Goal: Transaction & Acquisition: Purchase product/service

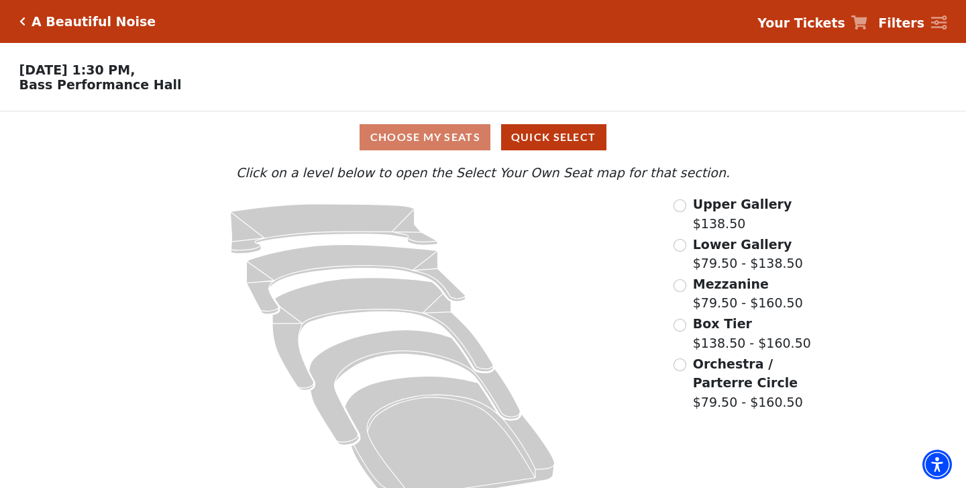
click at [460, 136] on div "Choose My Seats Quick Select" at bounding box center [483, 137] width 725 height 26
click at [678, 279] on input "Mezzanine$79.50 - $160.50\a" at bounding box center [680, 285] width 13 height 13
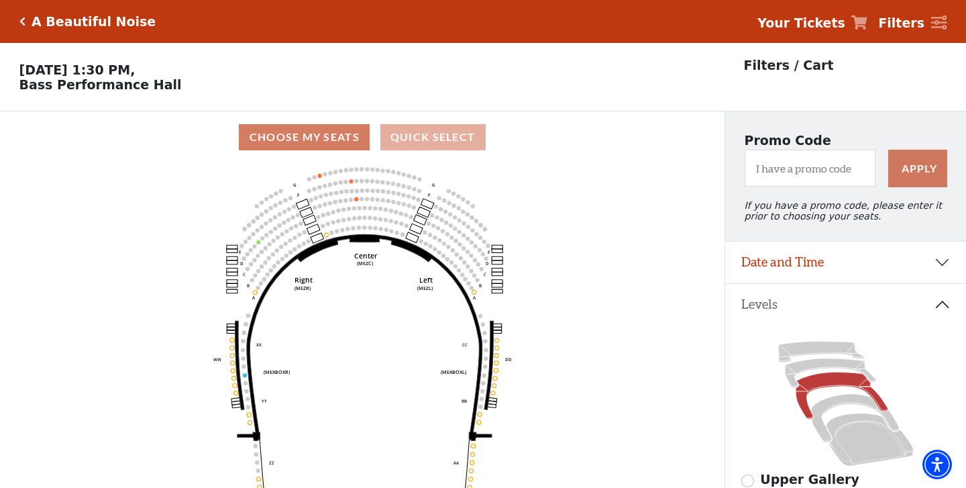
click at [422, 134] on button "Quick Select" at bounding box center [432, 137] width 105 height 26
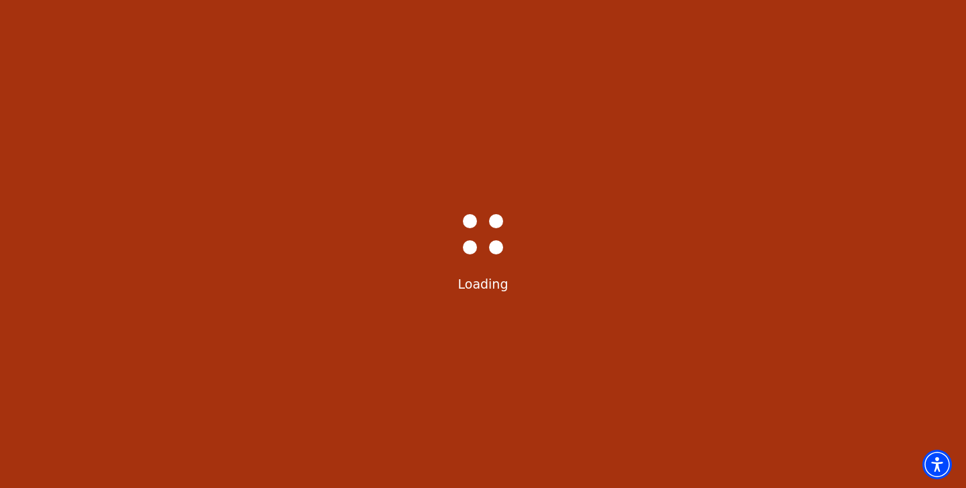
select select "6226"
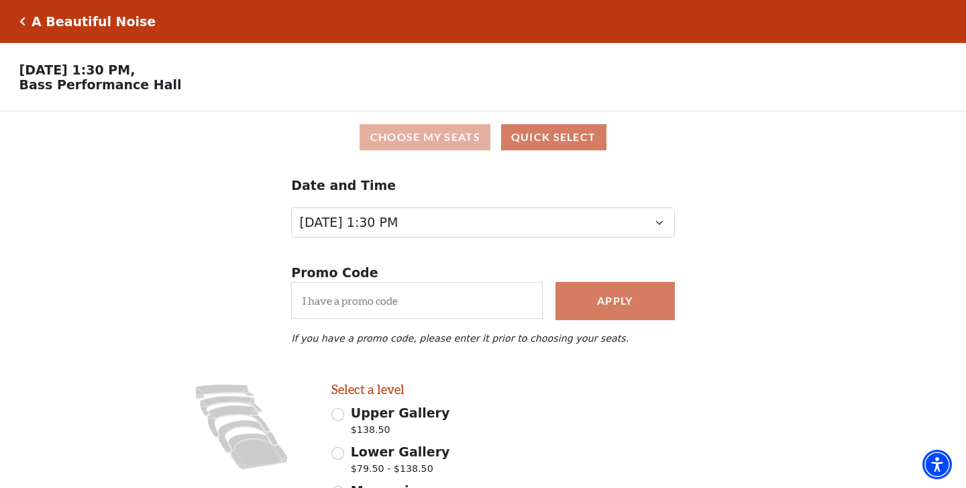
click at [458, 135] on button "Choose My Seats" at bounding box center [425, 137] width 131 height 26
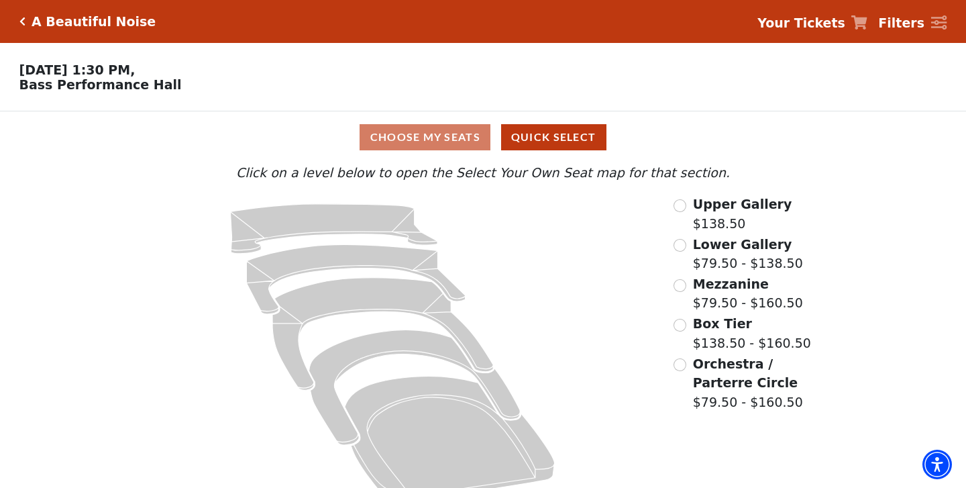
click at [681, 281] on input "Mezzanine$79.50 - $160.50\a" at bounding box center [680, 285] width 13 height 13
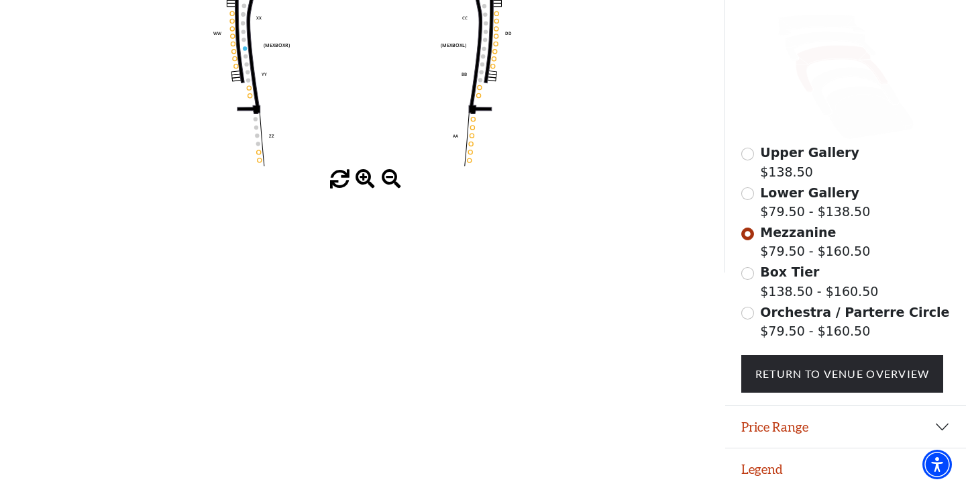
scroll to position [326, 0]
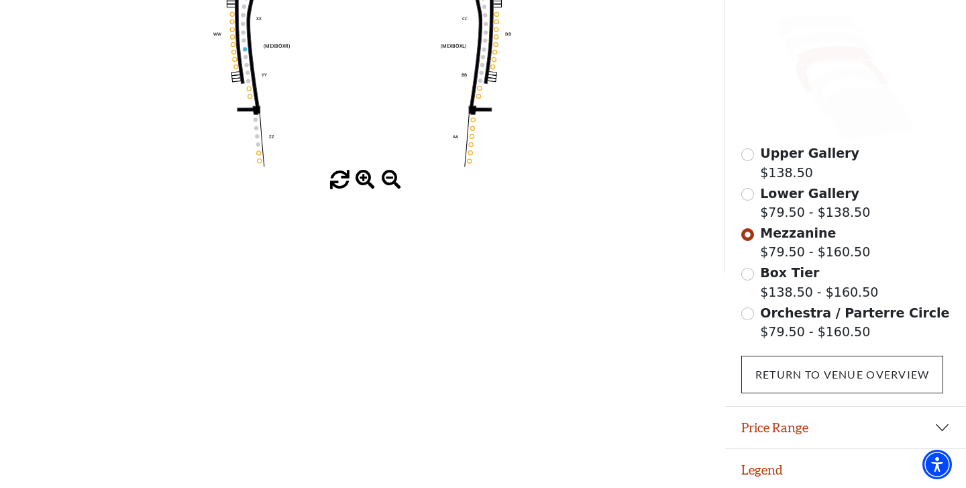
click at [841, 371] on link "Return To Venue Overview" at bounding box center [842, 375] width 203 height 38
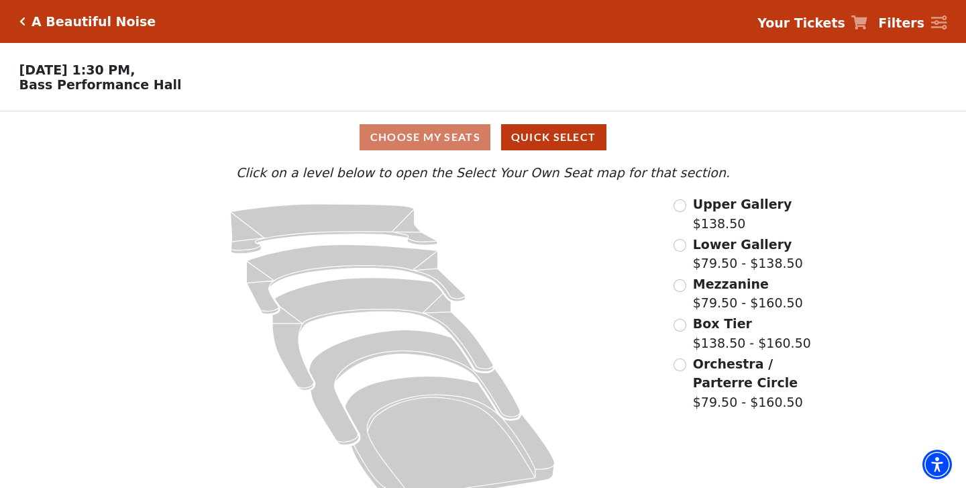
scroll to position [0, 0]
click at [680, 283] on input "Mezzanine$79.50 - $160.50\a" at bounding box center [680, 285] width 13 height 13
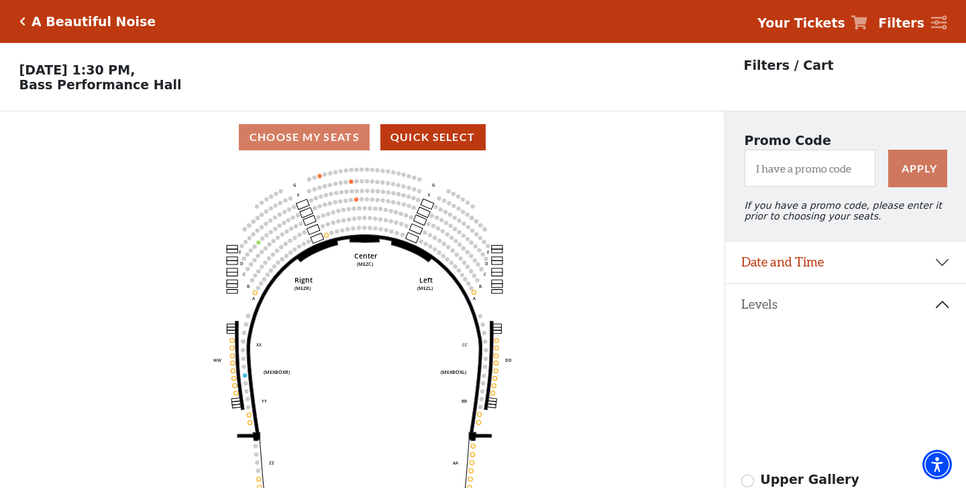
scroll to position [62, 0]
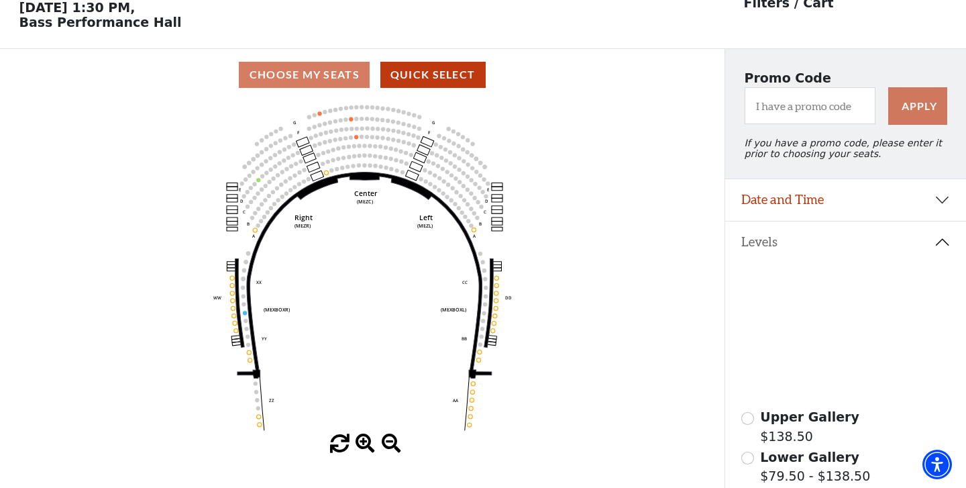
click at [376, 163] on use "Seat Selected" at bounding box center [375, 165] width 5 height 5
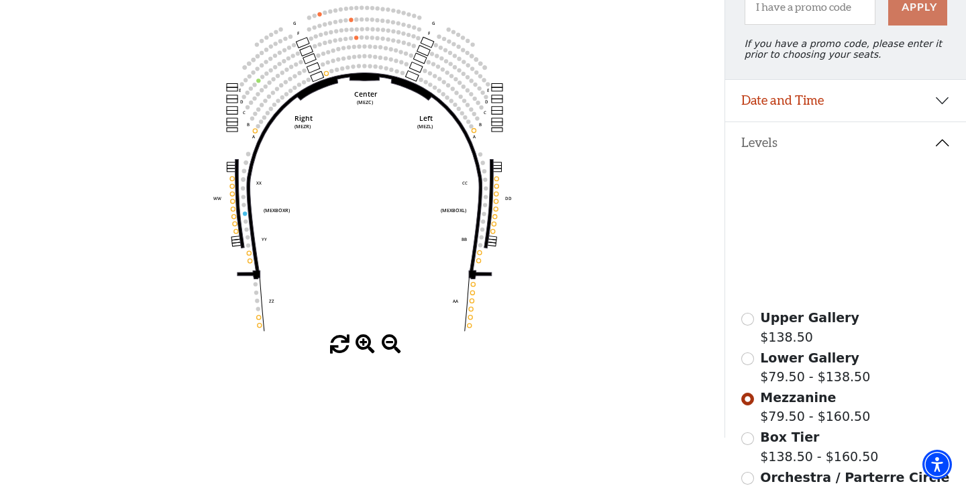
scroll to position [164, 0]
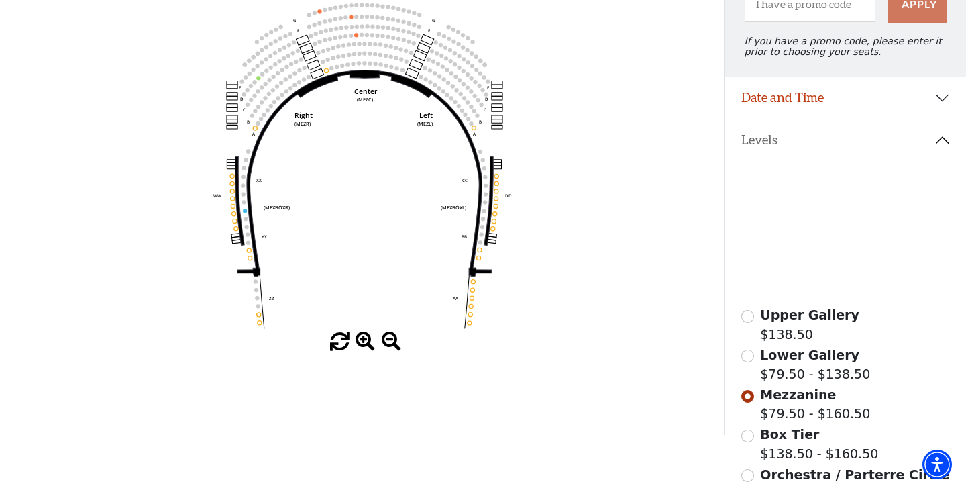
click at [746, 358] on input "Lower Gallery$79.50 - $138.50\a" at bounding box center [747, 356] width 13 height 13
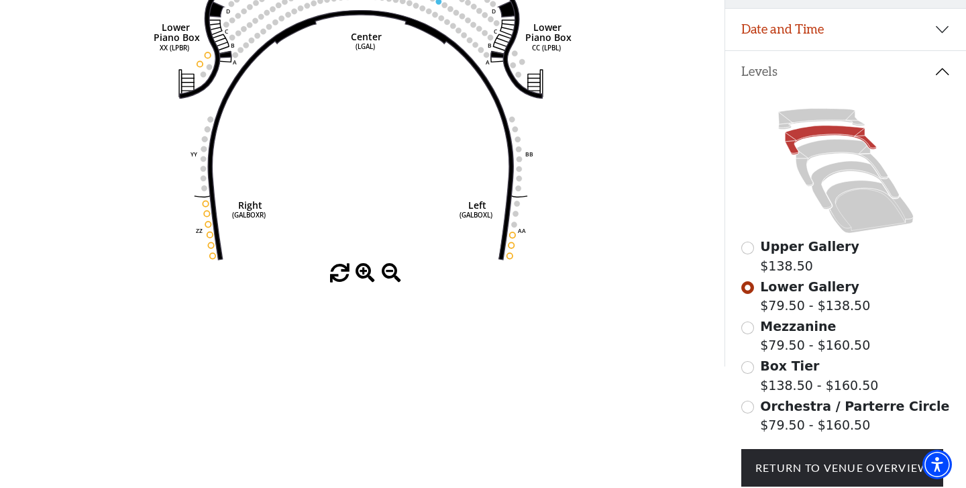
scroll to position [235, 0]
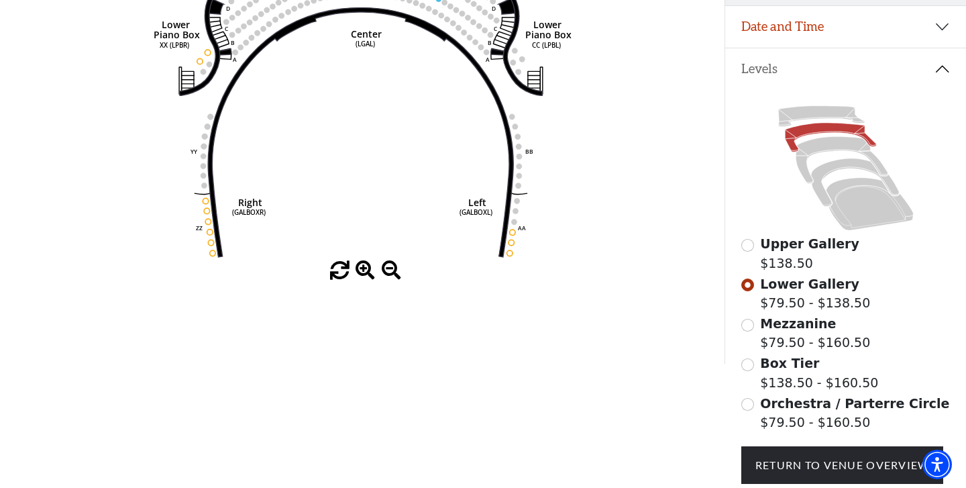
click at [745, 402] on input "Orchestra / Parterre Circle$79.50 - $160.50\a" at bounding box center [747, 404] width 13 height 13
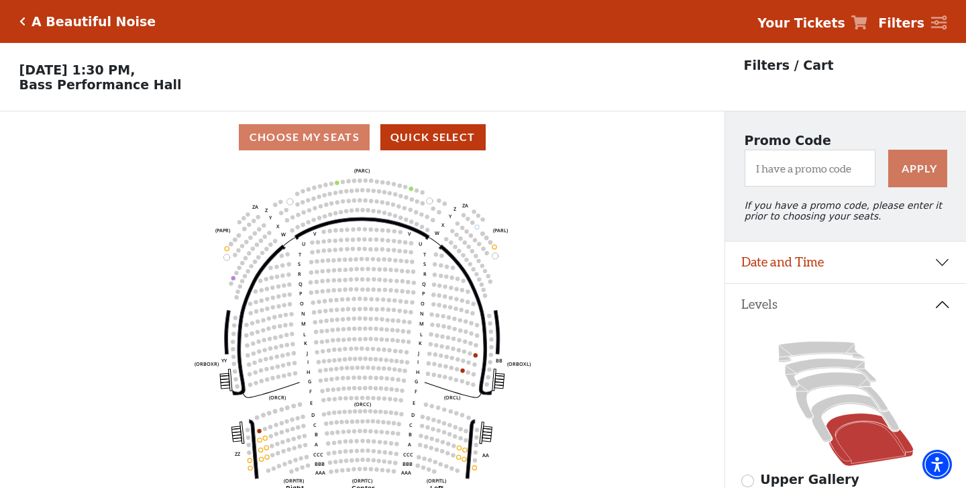
scroll to position [62, 0]
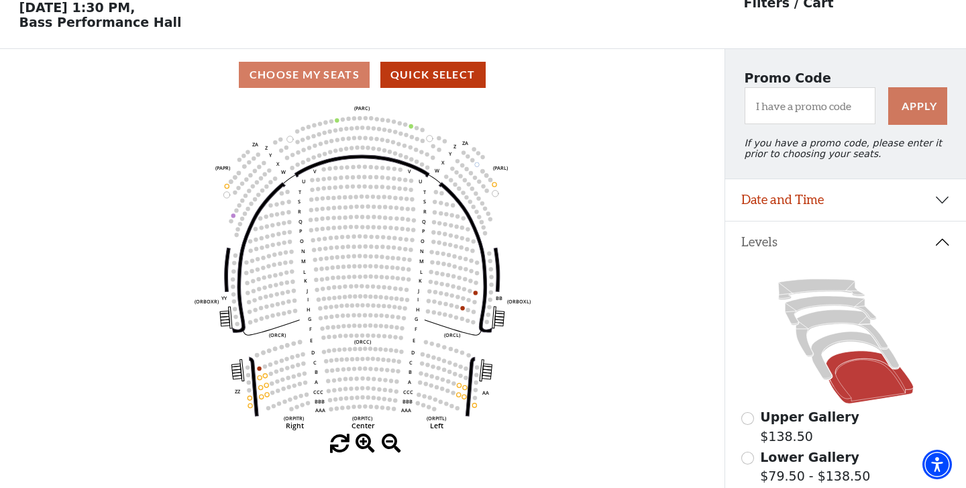
click at [264, 393] on icon "Left (ORPITL) Right (ORPITR) Center (ORPITC) ZZ AA YY BB ZA ZA (ORCL) (ORCR) (O…" at bounding box center [362, 267] width 652 height 333
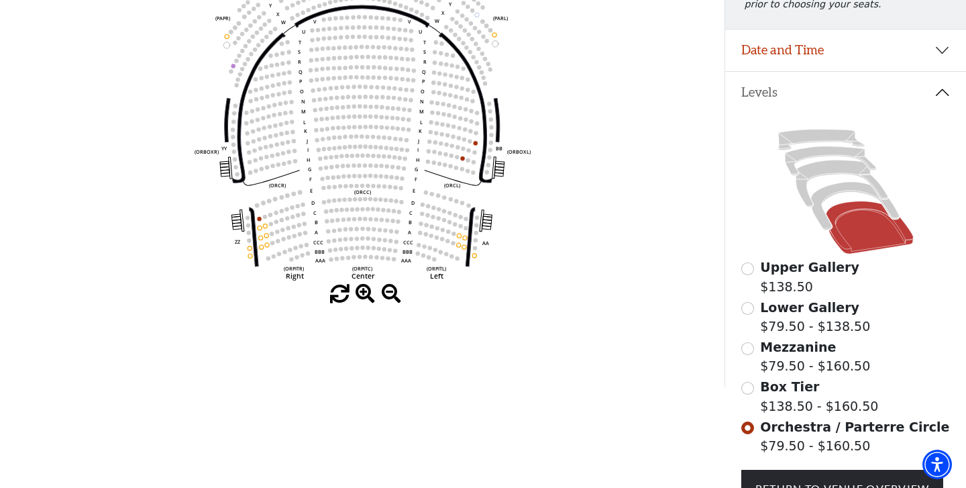
scroll to position [216, 0]
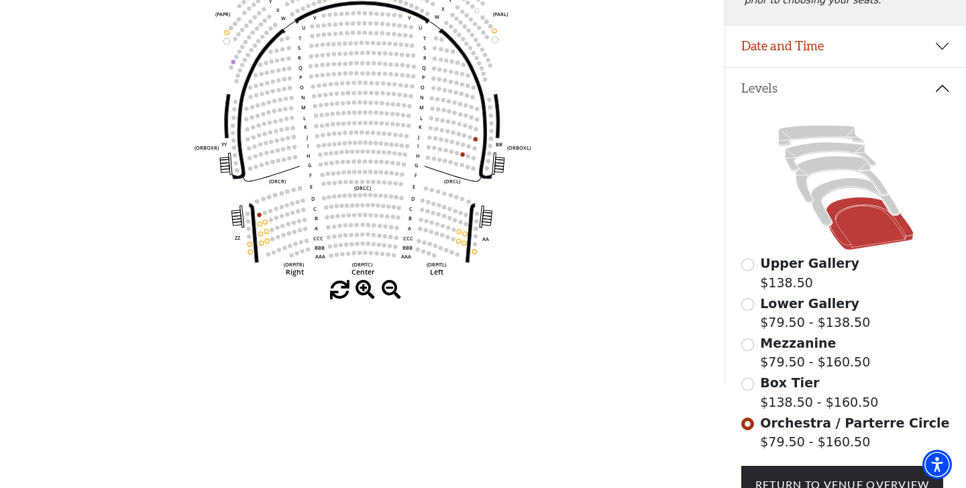
click at [750, 263] on input "Upper Gallery$138.50\a" at bounding box center [747, 264] width 13 height 13
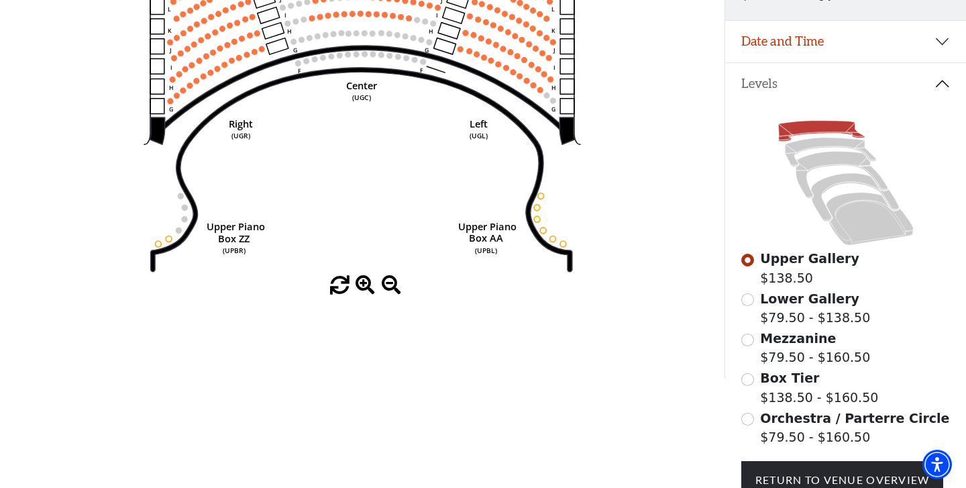
scroll to position [245, 0]
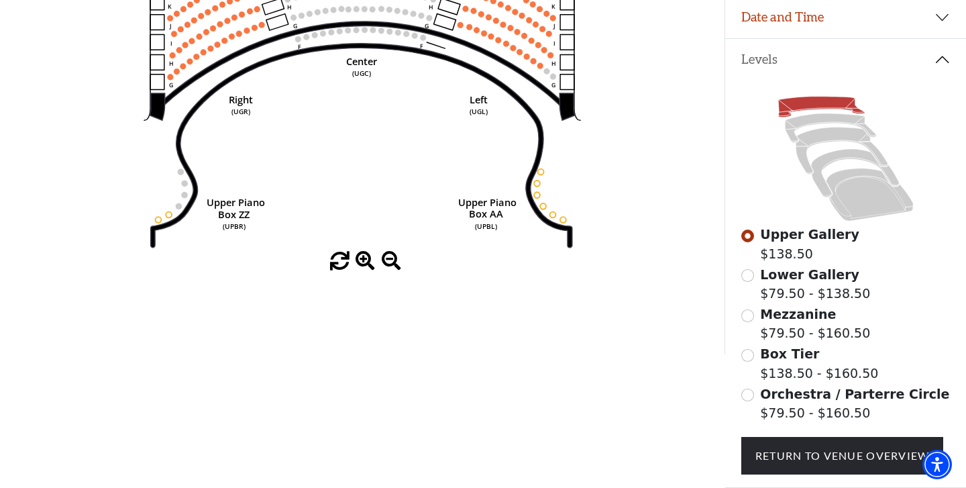
click at [749, 276] on input "Lower Gallery$79.50 - $138.50\a" at bounding box center [747, 275] width 13 height 13
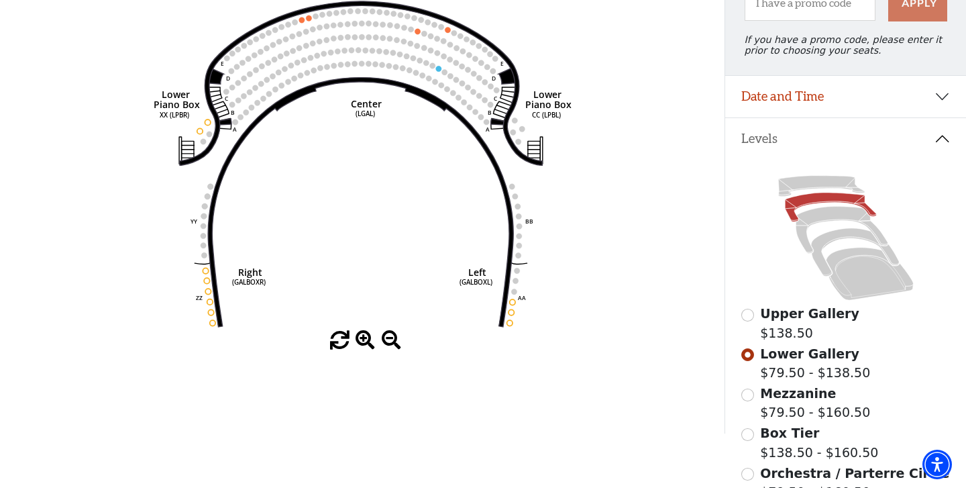
scroll to position [167, 0]
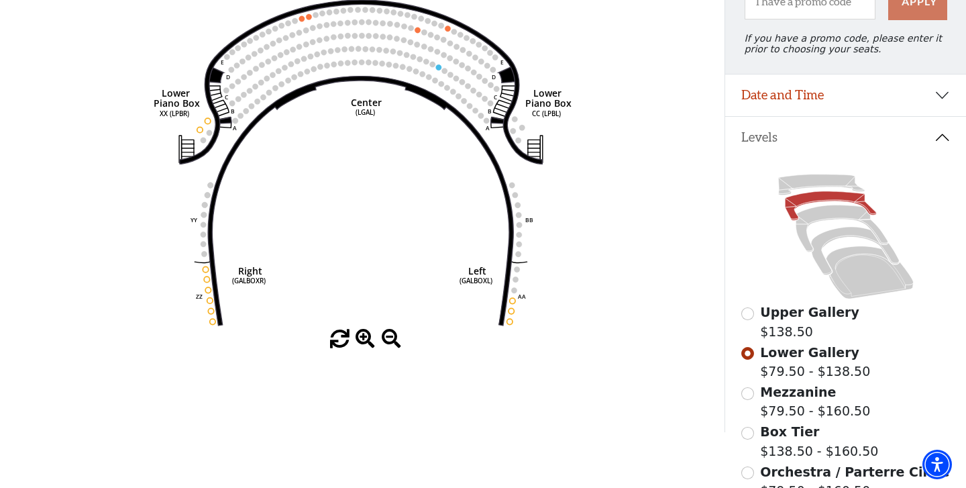
click at [745, 394] on input "Mezzanine$79.50 - $160.50\a" at bounding box center [747, 393] width 13 height 13
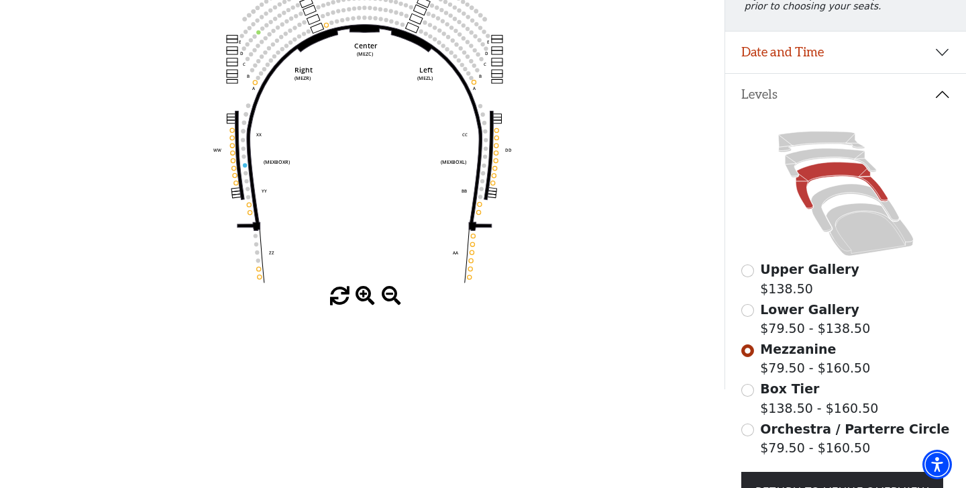
scroll to position [226, 0]
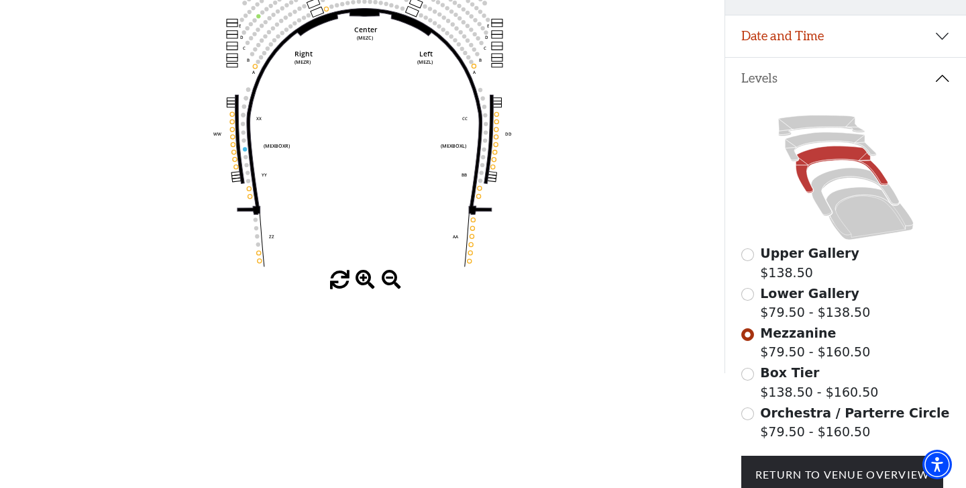
click at [747, 370] on input "Box Tier$138.50 - $160.50\a" at bounding box center [747, 374] width 13 height 13
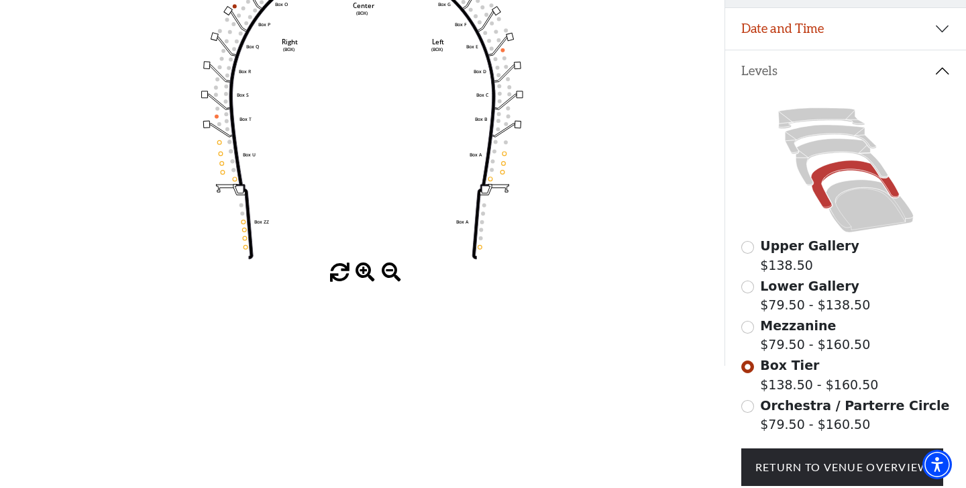
scroll to position [237, 0]
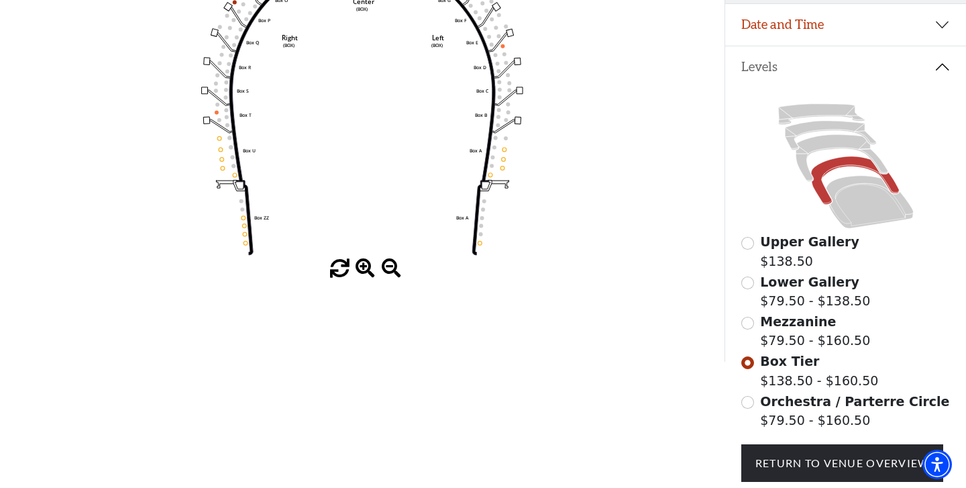
click at [747, 401] on input "Orchestra / Parterre Circle$79.50 - $160.50\a" at bounding box center [747, 402] width 13 height 13
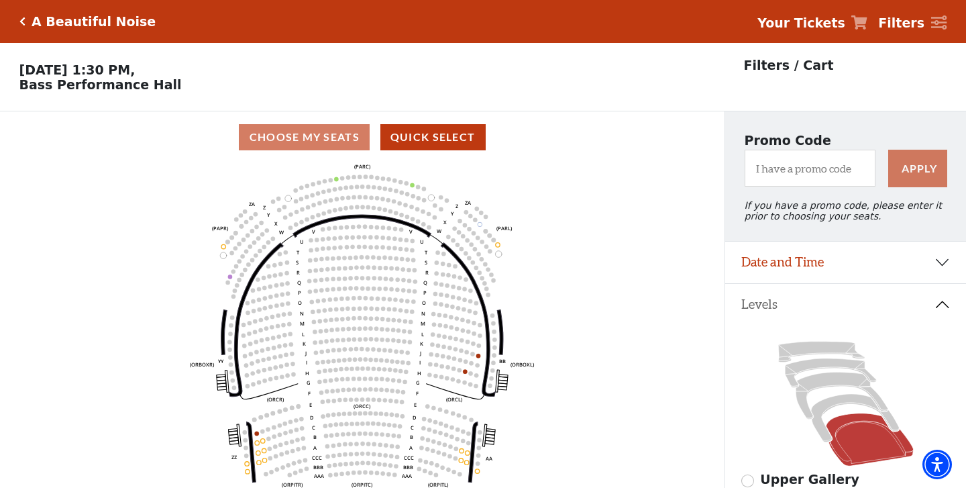
scroll to position [62, 0]
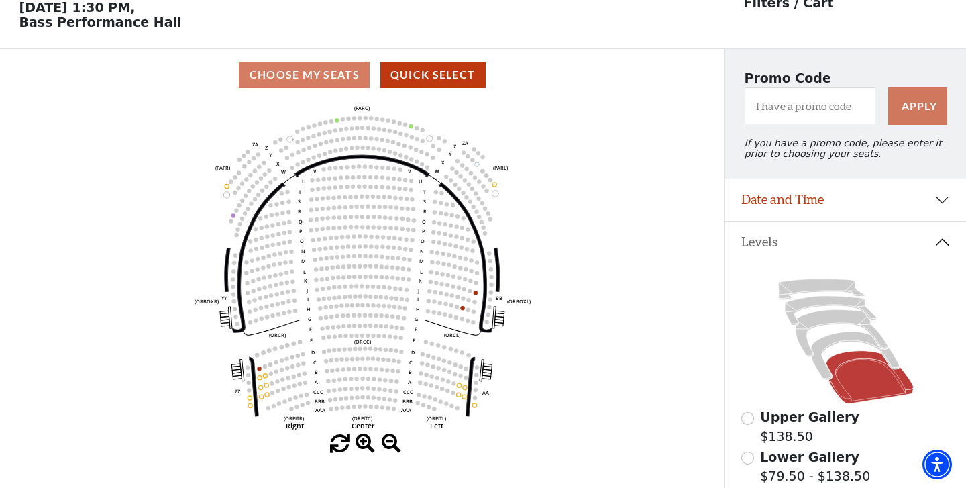
click at [747, 415] on input "Upper Gallery$138.50\a" at bounding box center [747, 418] width 13 height 13
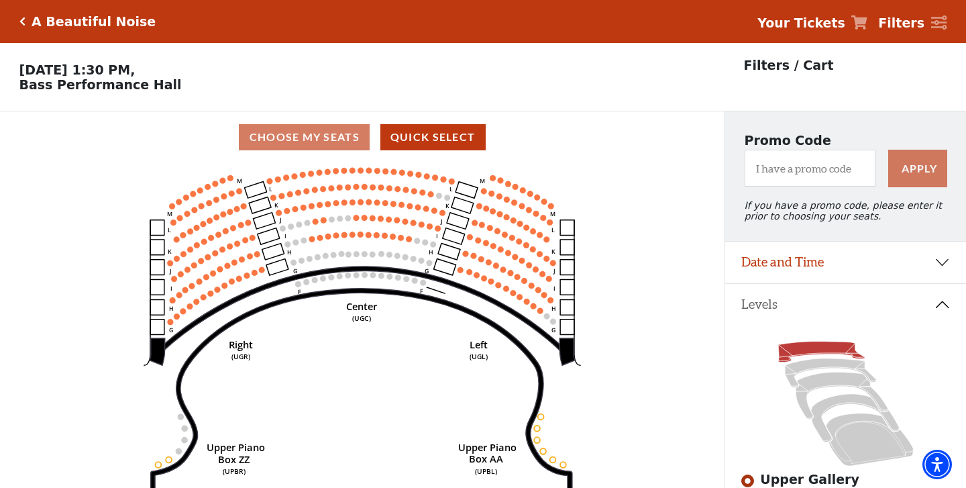
scroll to position [0, 0]
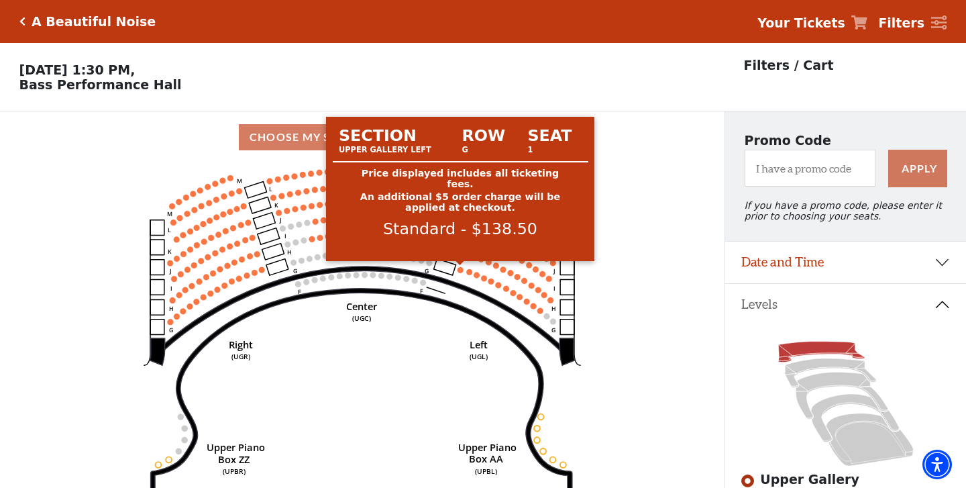
click at [458, 269] on circle at bounding box center [461, 270] width 6 height 6
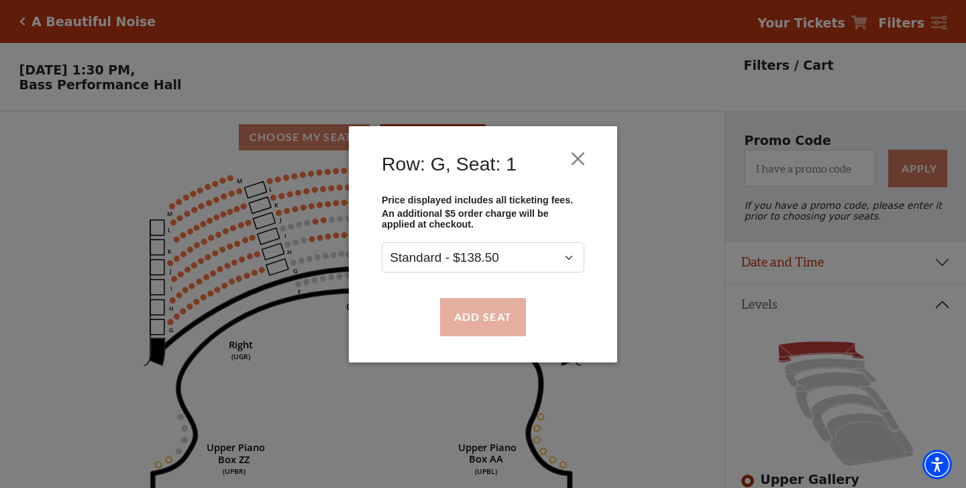
click at [482, 305] on button "Add Seat" at bounding box center [483, 317] width 86 height 38
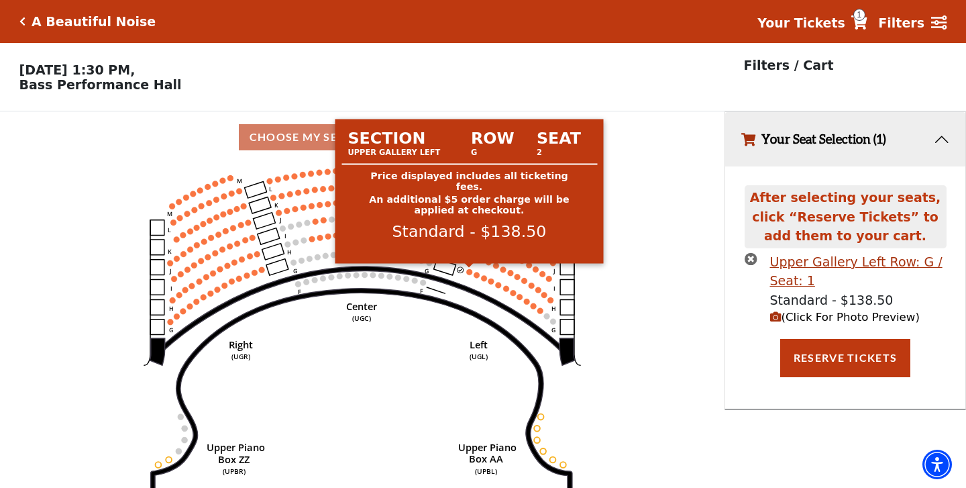
click at [471, 271] on circle at bounding box center [469, 272] width 6 height 6
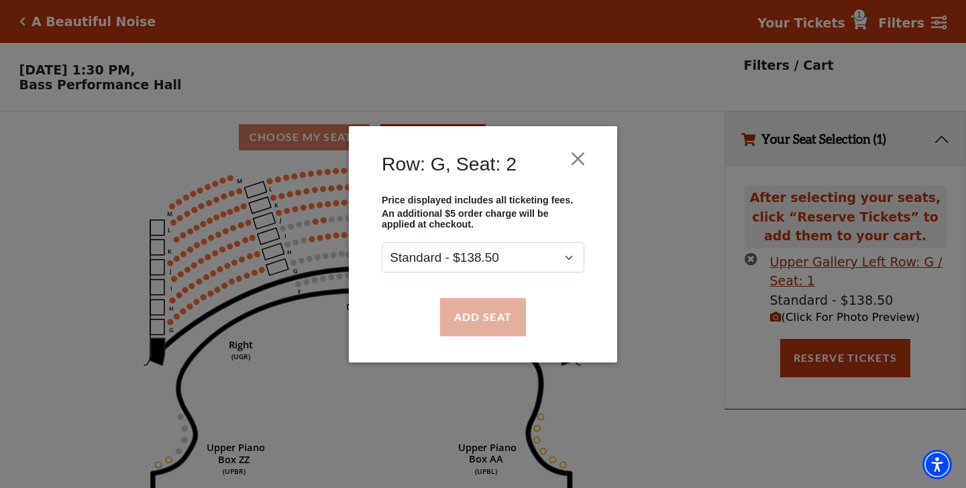
click at [476, 313] on button "Add Seat" at bounding box center [483, 317] width 86 height 38
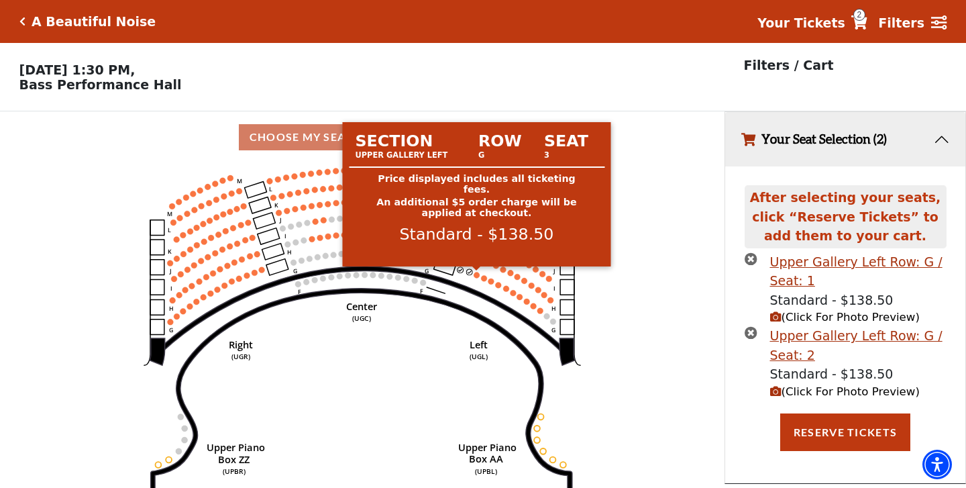
click at [476, 275] on circle at bounding box center [477, 275] width 6 height 6
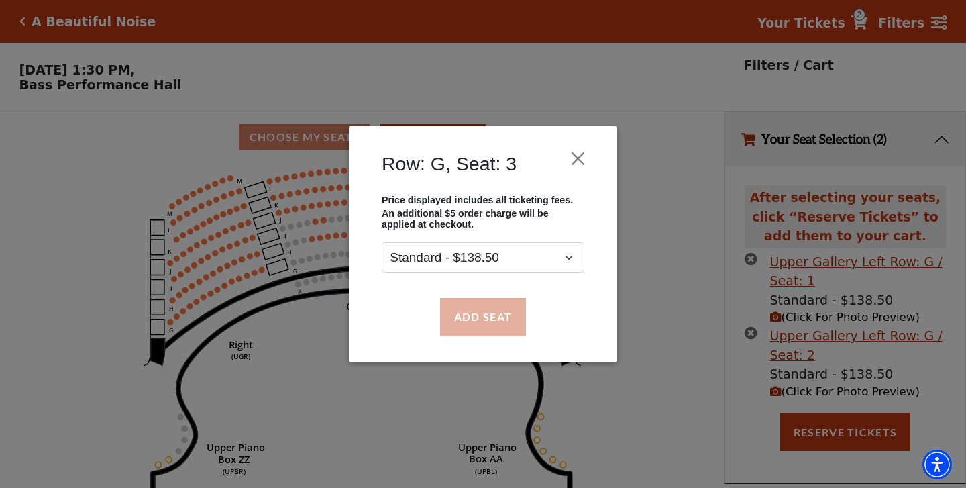
click at [484, 321] on button "Add Seat" at bounding box center [483, 317] width 86 height 38
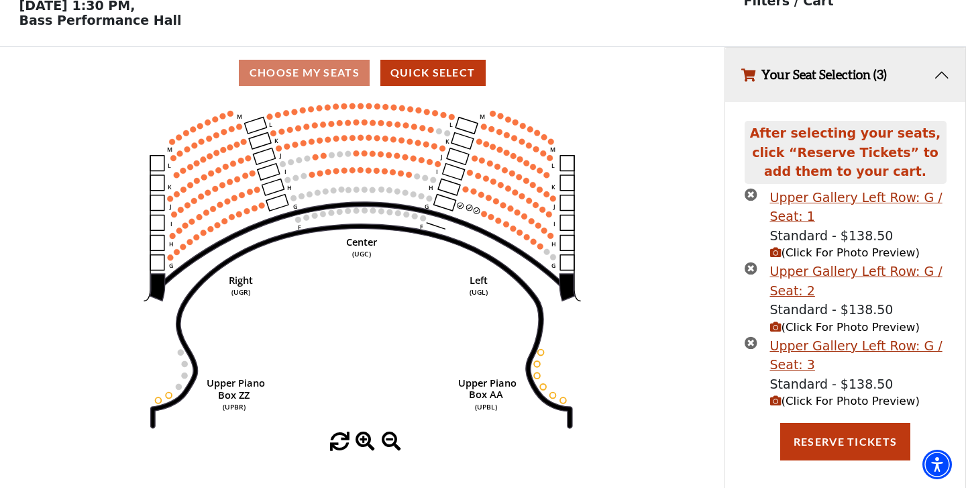
scroll to position [64, 0]
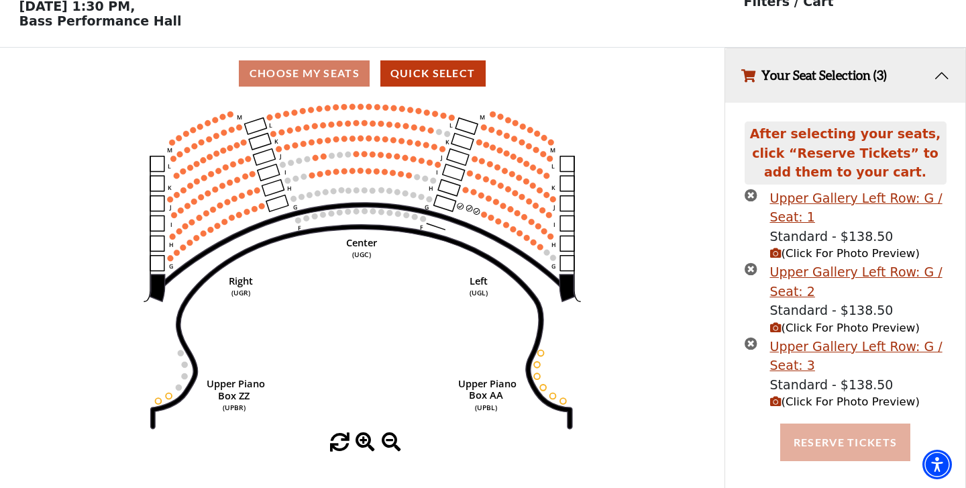
click at [860, 436] on button "Reserve Tickets" at bounding box center [845, 442] width 130 height 38
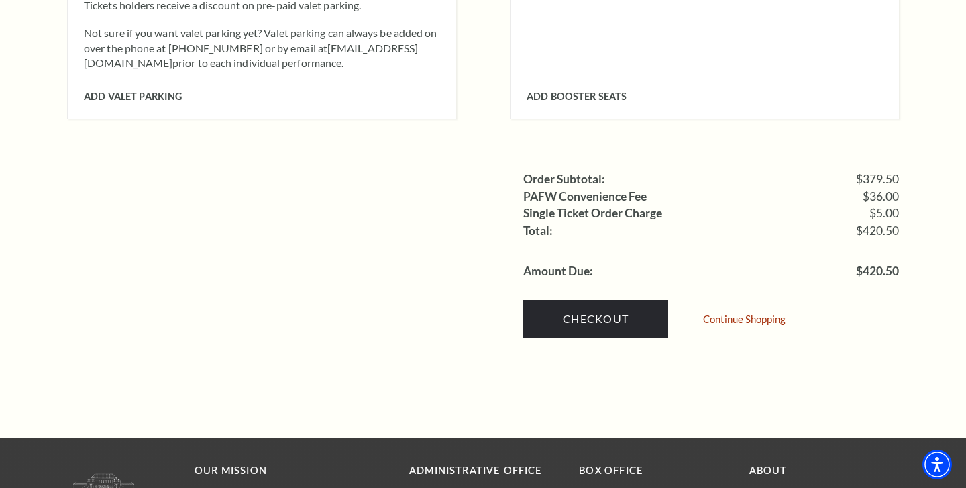
scroll to position [1305, 0]
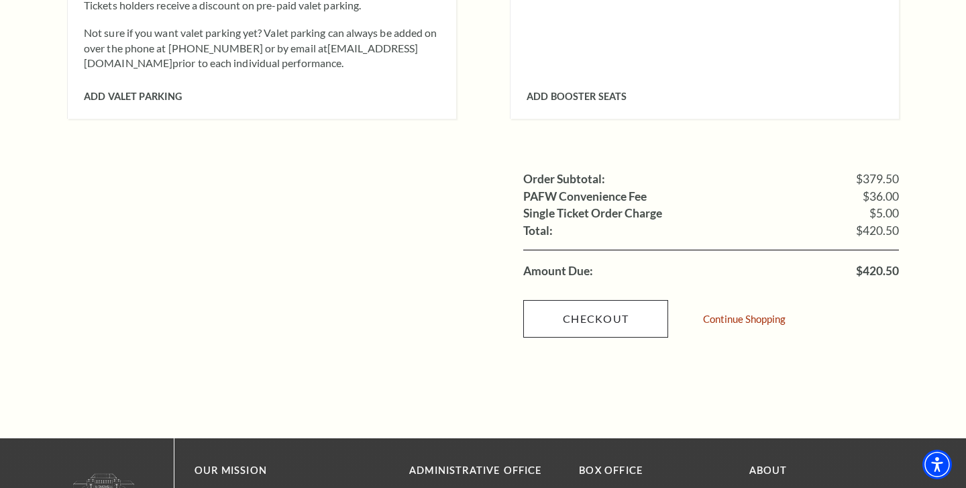
click at [593, 300] on link "Checkout" at bounding box center [595, 319] width 145 height 38
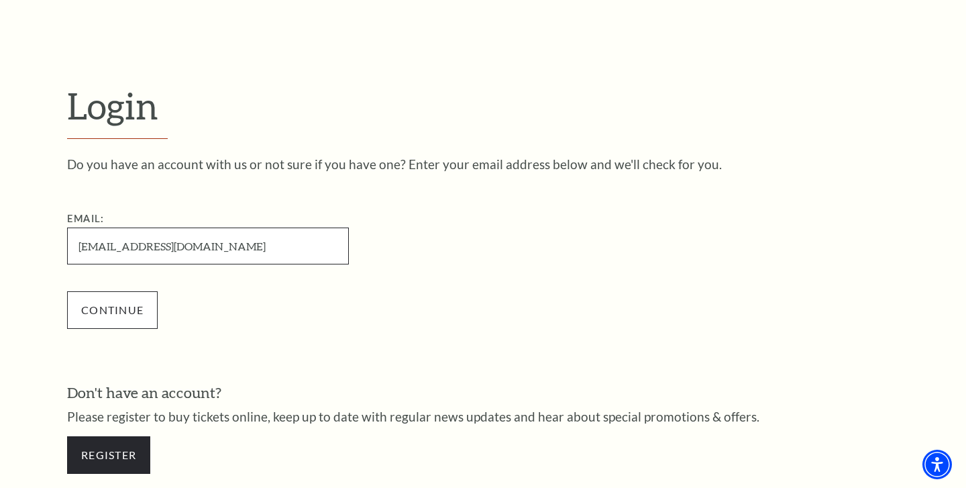
type input "[EMAIL_ADDRESS][DOMAIN_NAME]"
click at [107, 313] on input "Continue" at bounding box center [112, 310] width 91 height 38
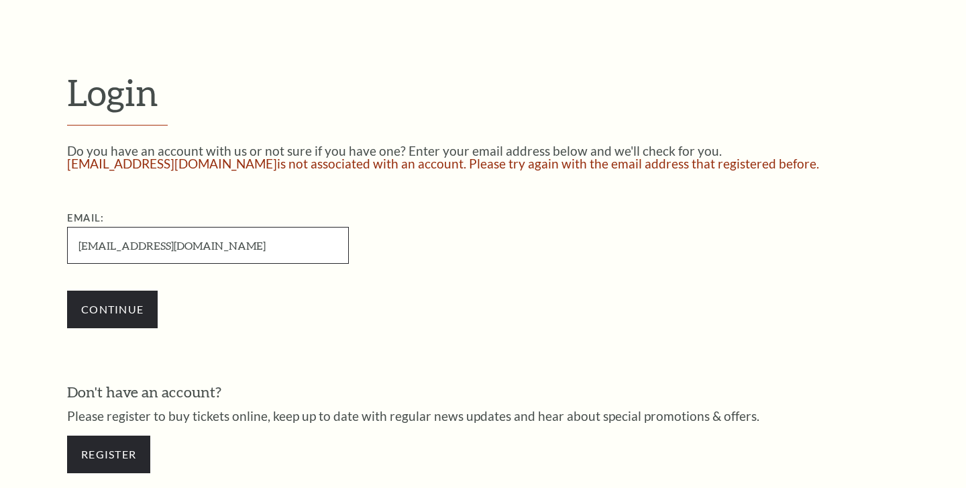
scroll to position [316, 0]
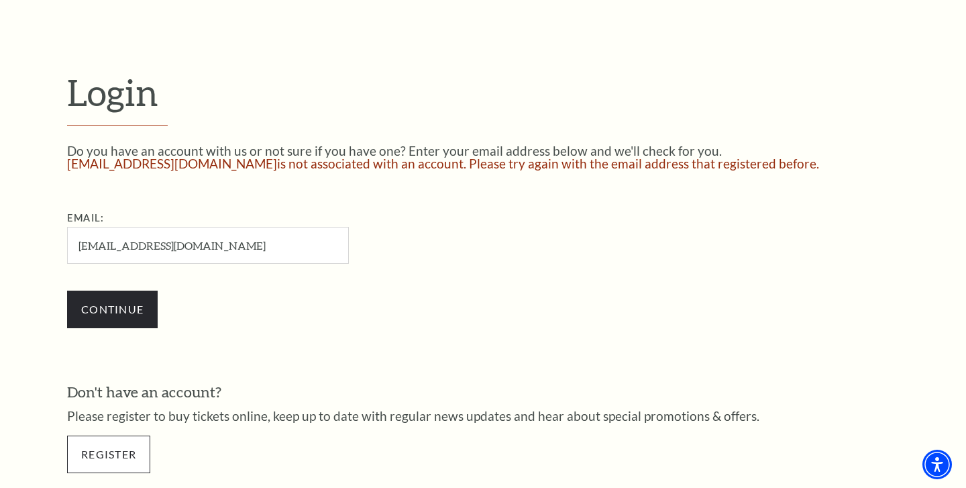
click at [113, 446] on link "Register" at bounding box center [108, 454] width 83 height 38
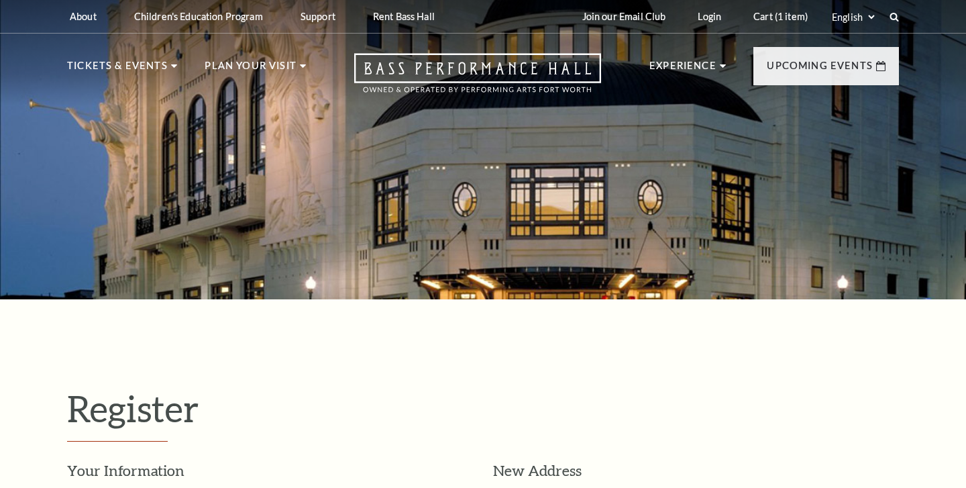
select select "1"
select select "TX"
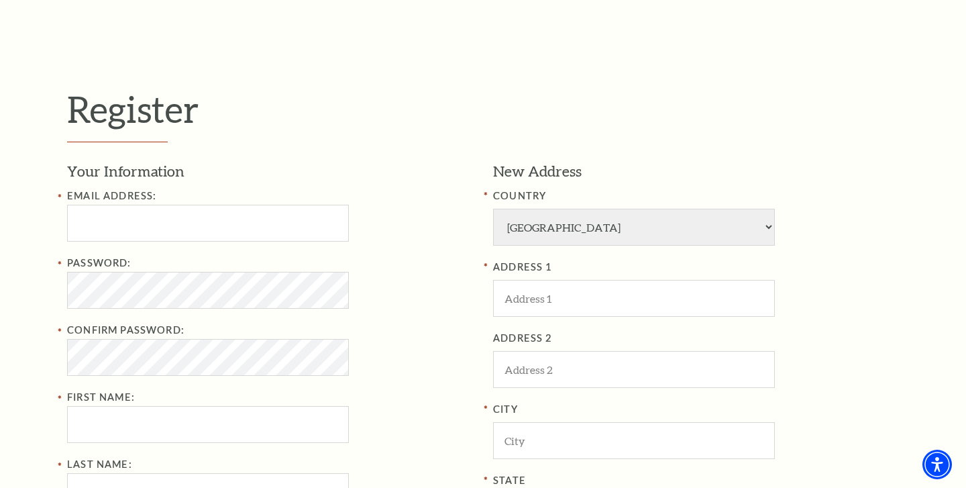
scroll to position [302, 0]
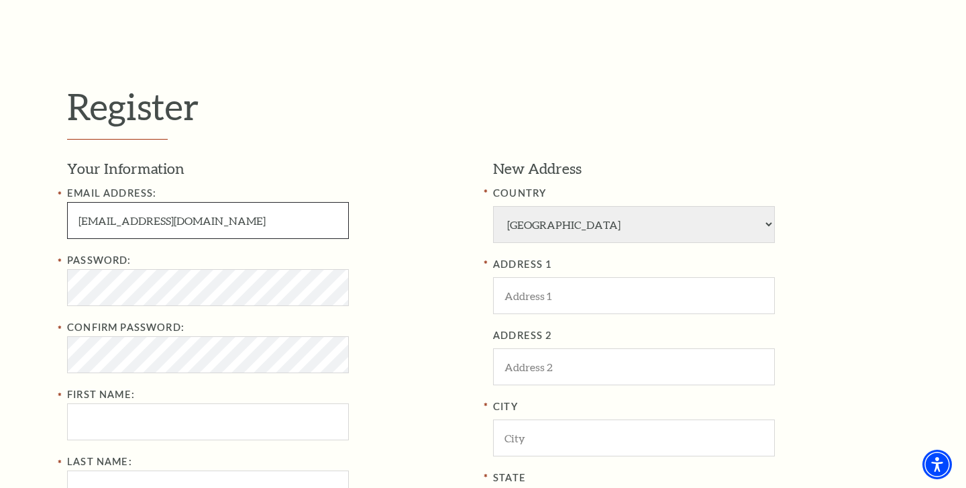
type input "ewiegers89@gmail.com"
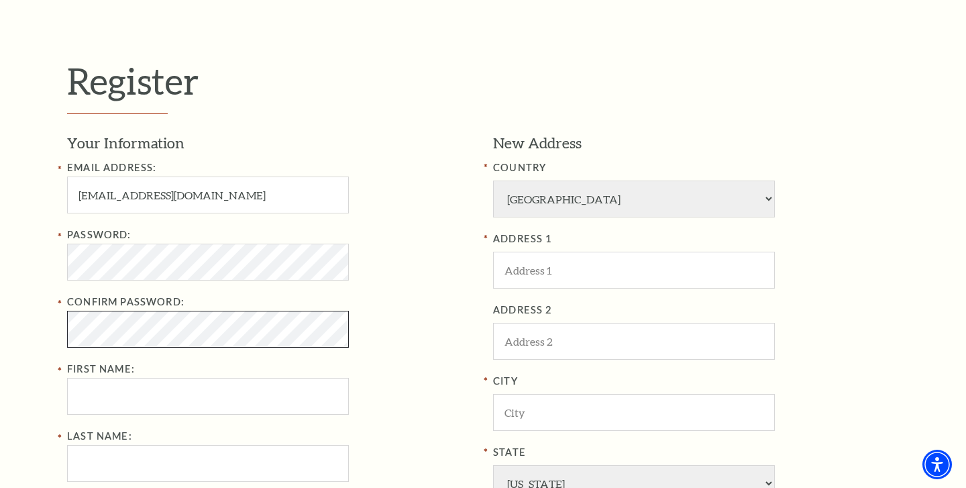
scroll to position [337, 0]
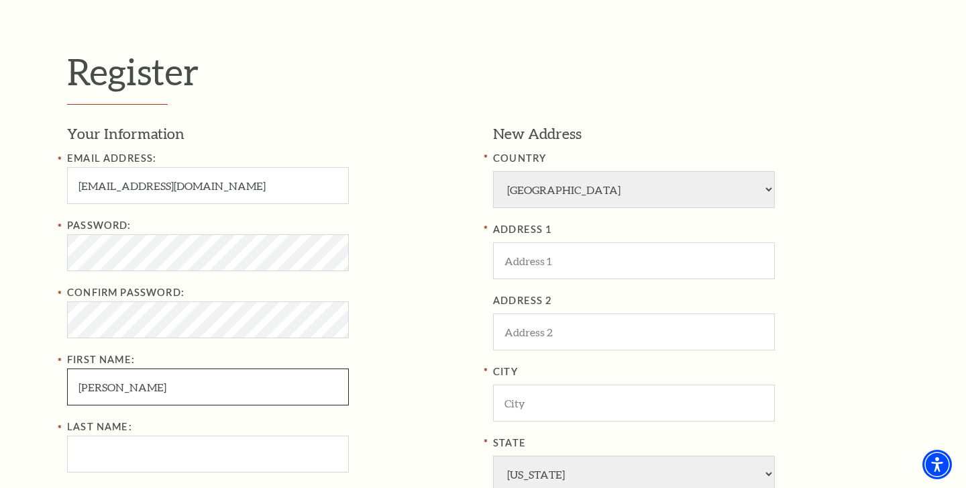
type input "Elizabeth"
type input "Wiegers"
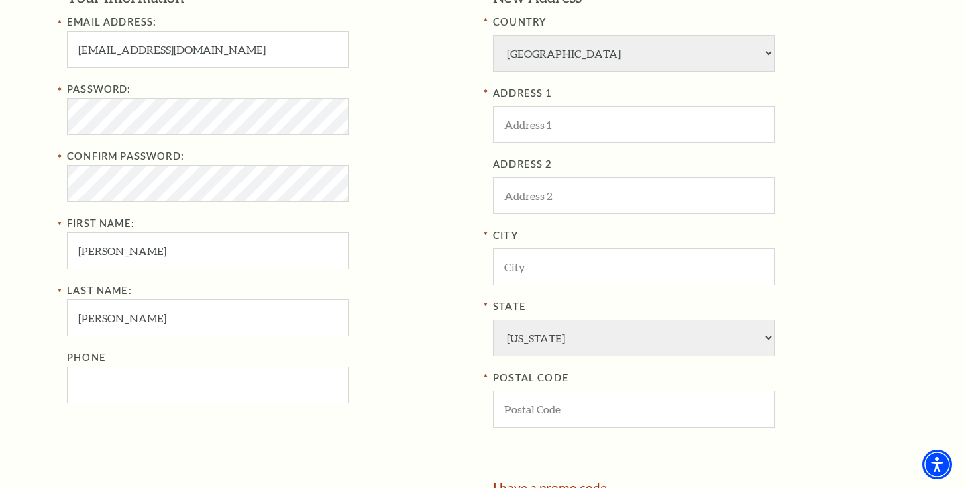
scroll to position [479, 0]
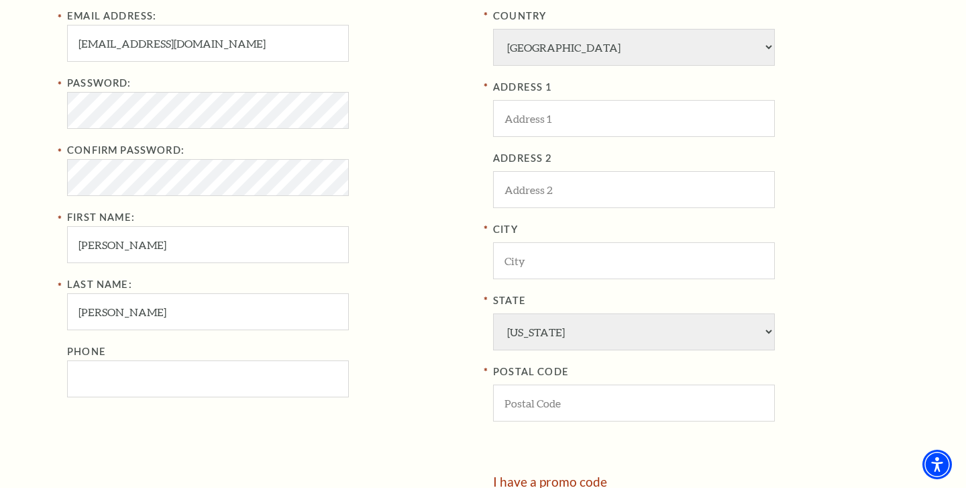
type input "Elizabeth"
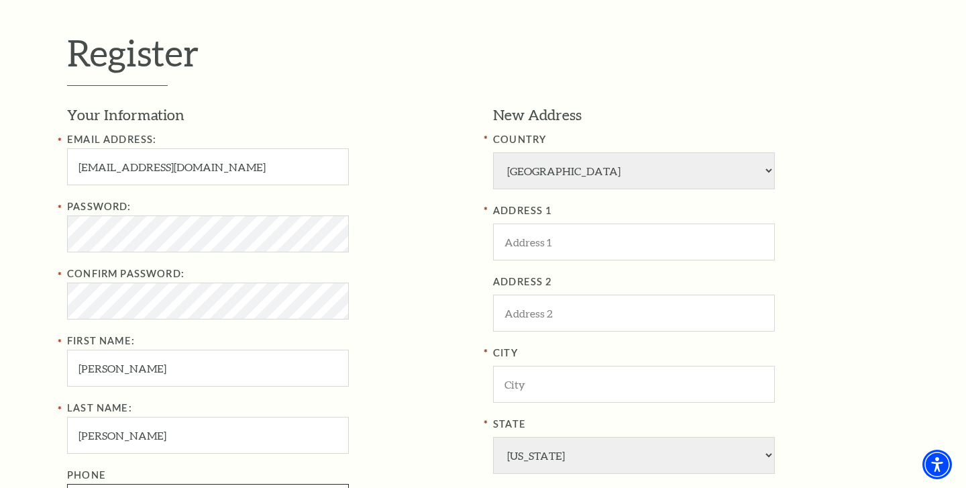
scroll to position [358, 0]
type input "214-883-3478"
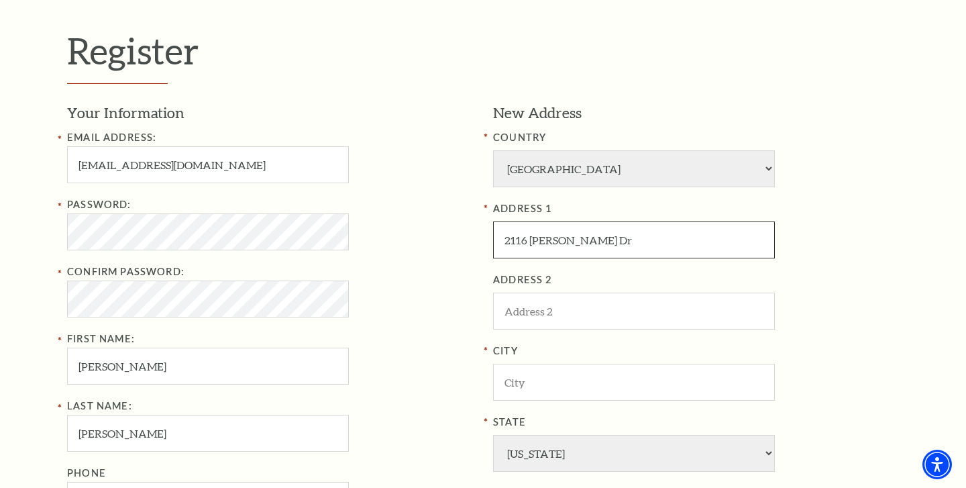
type input "2116 Morgan Dr"
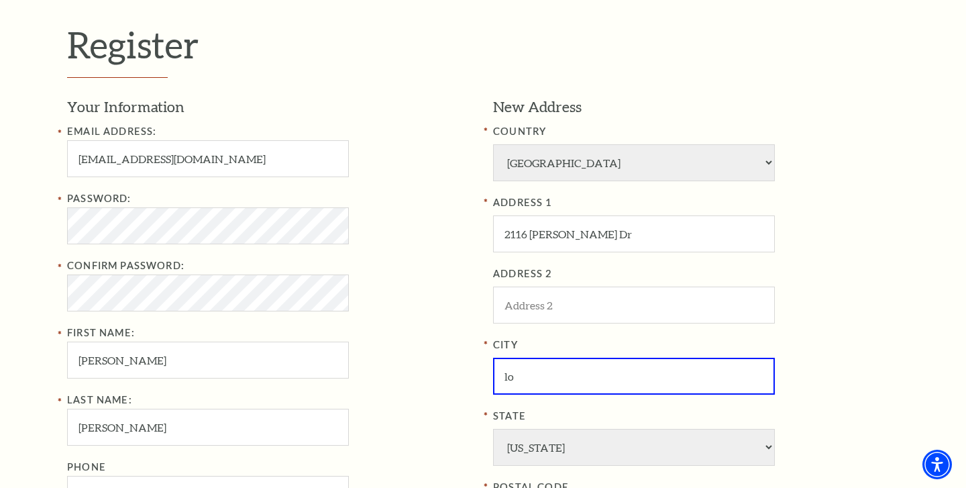
type input "l"
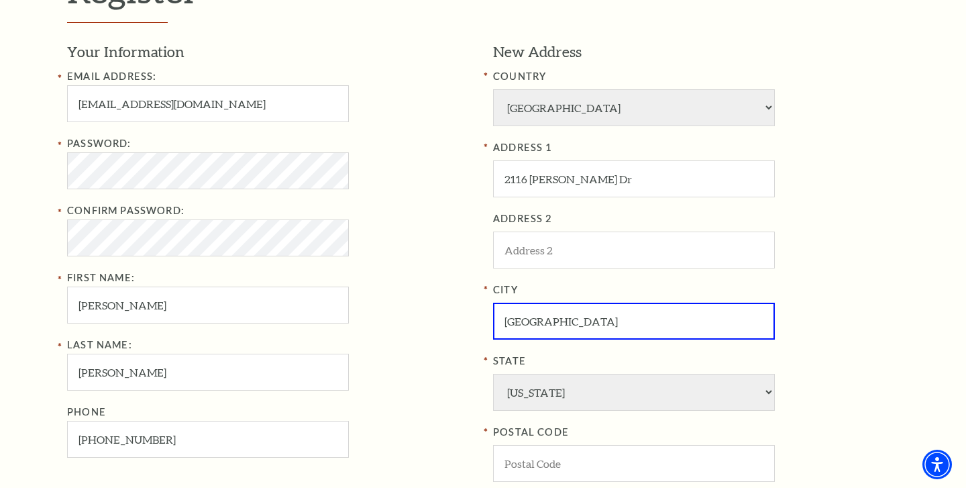
scroll to position [419, 0]
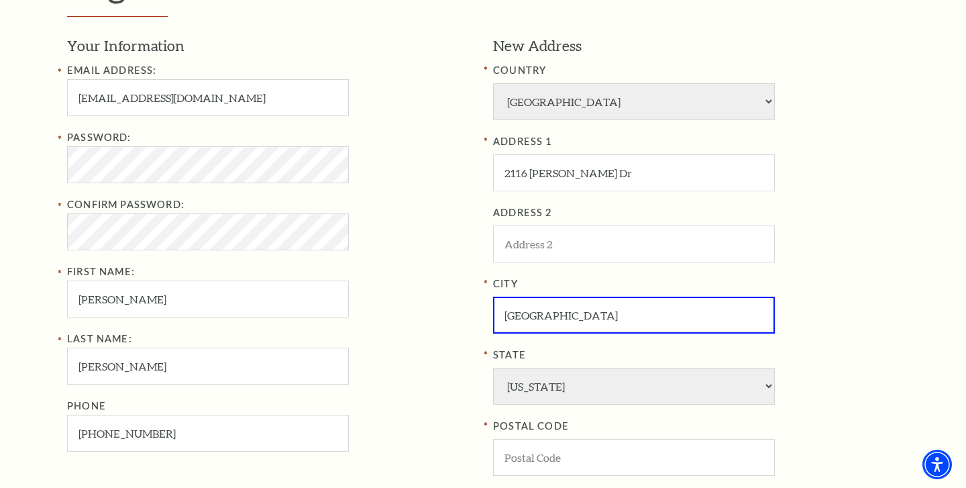
type input "Flower Mound"
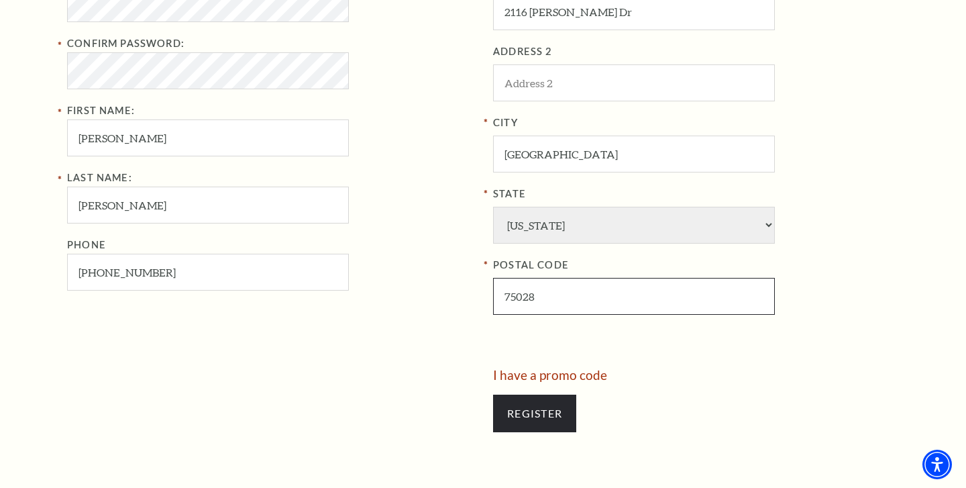
scroll to position [580, 0]
type input "75028"
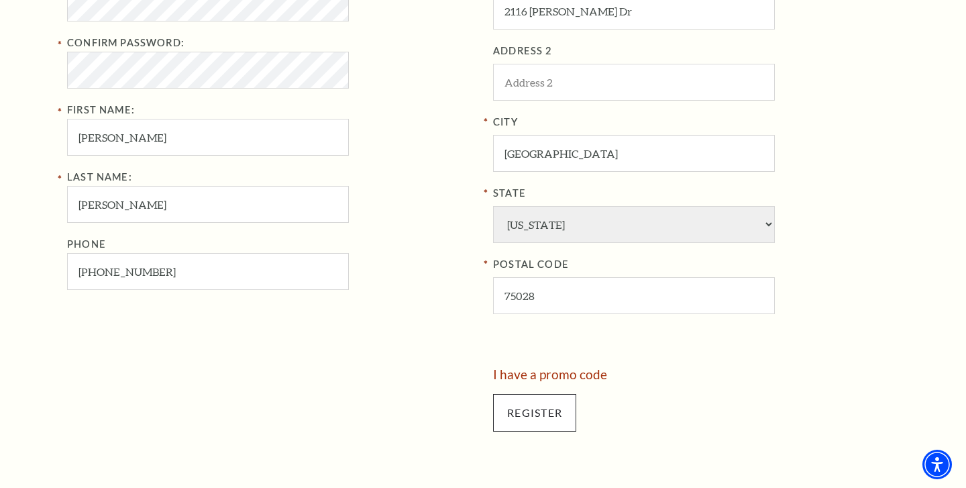
click at [541, 394] on input "Register" at bounding box center [534, 413] width 83 height 38
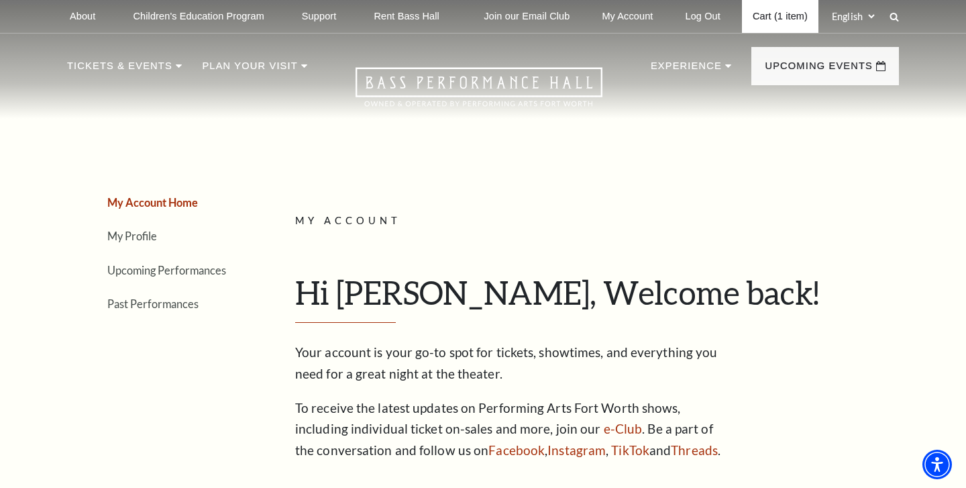
click at [753, 9] on link "Cart (1 item)" at bounding box center [780, 16] width 76 height 33
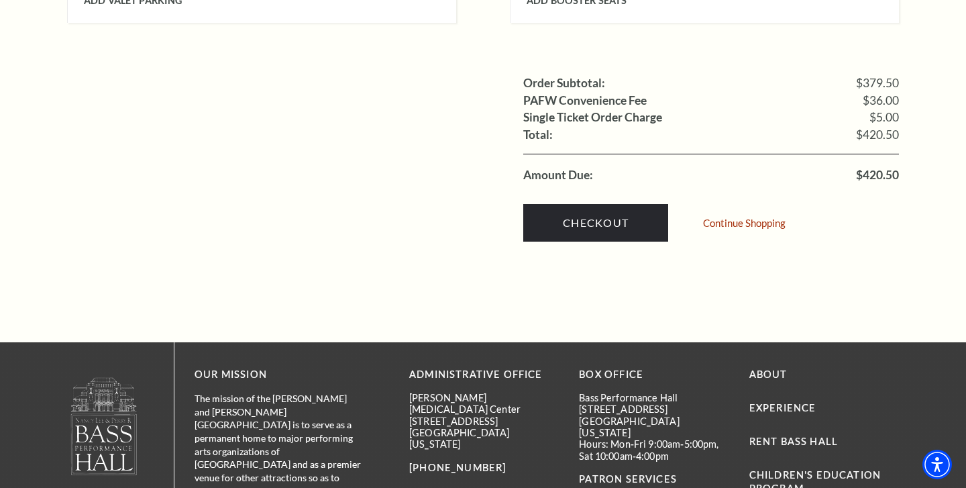
scroll to position [1401, 0]
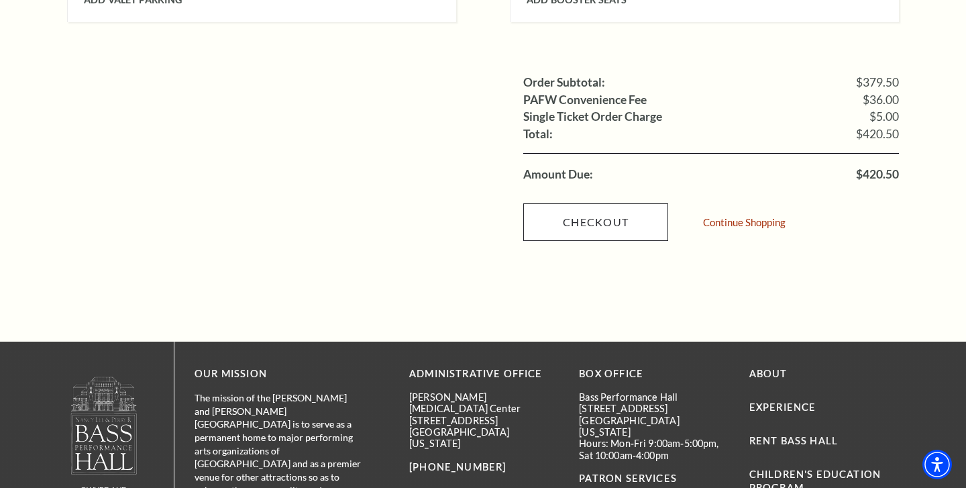
click at [624, 203] on link "Checkout" at bounding box center [595, 222] width 145 height 38
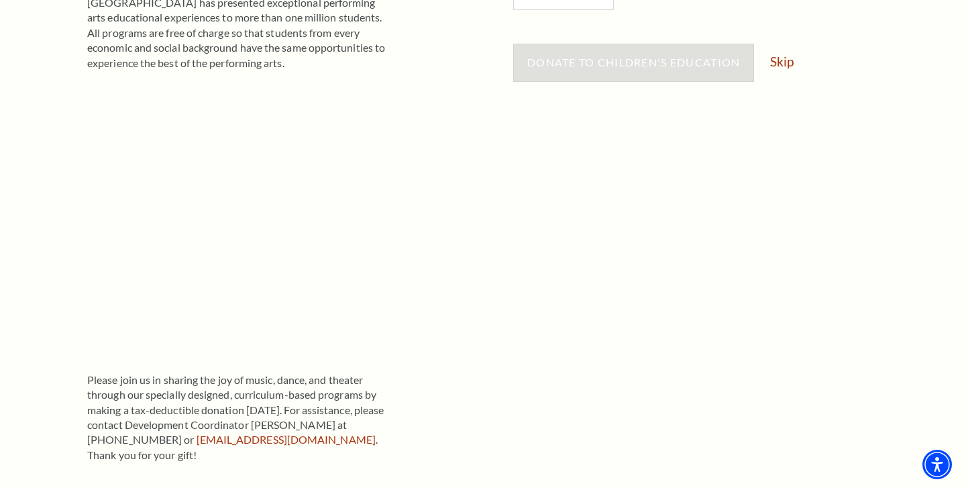
scroll to position [401, 0]
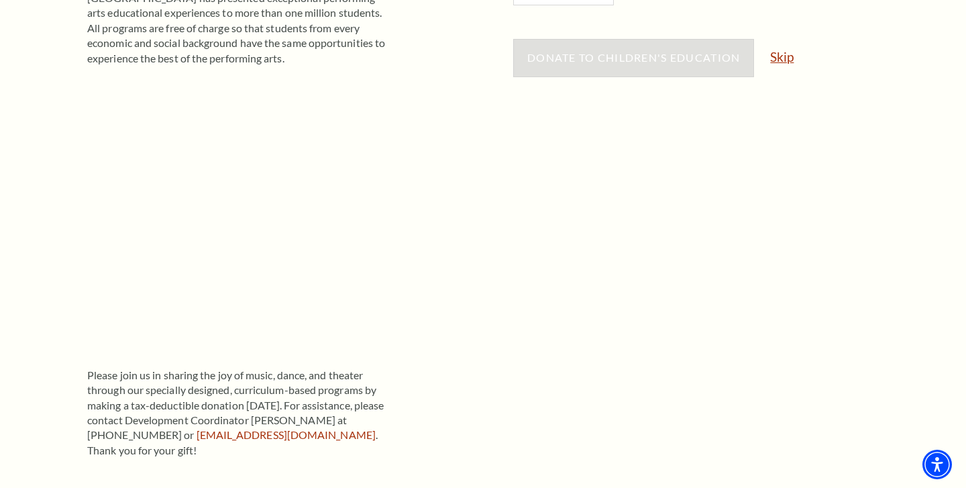
click at [786, 58] on link "Skip" at bounding box center [781, 56] width 23 height 13
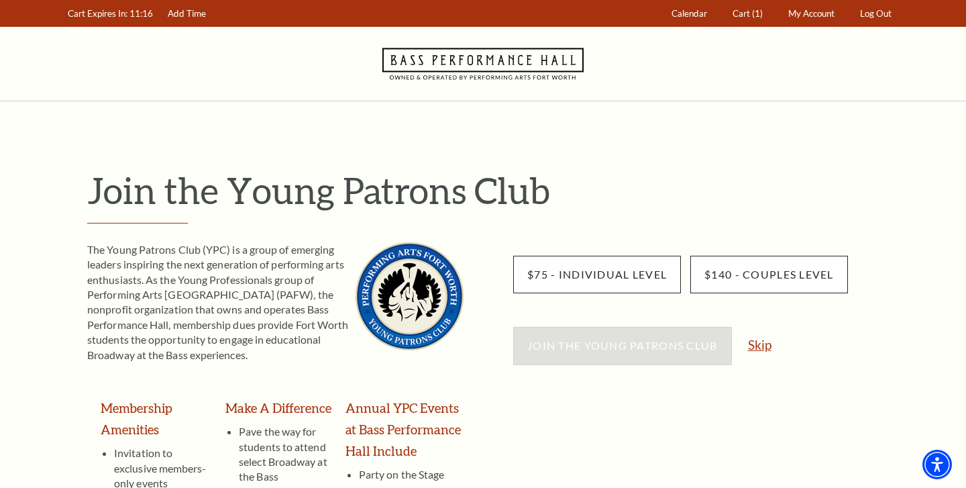
click at [759, 345] on link "Skip" at bounding box center [759, 344] width 23 height 13
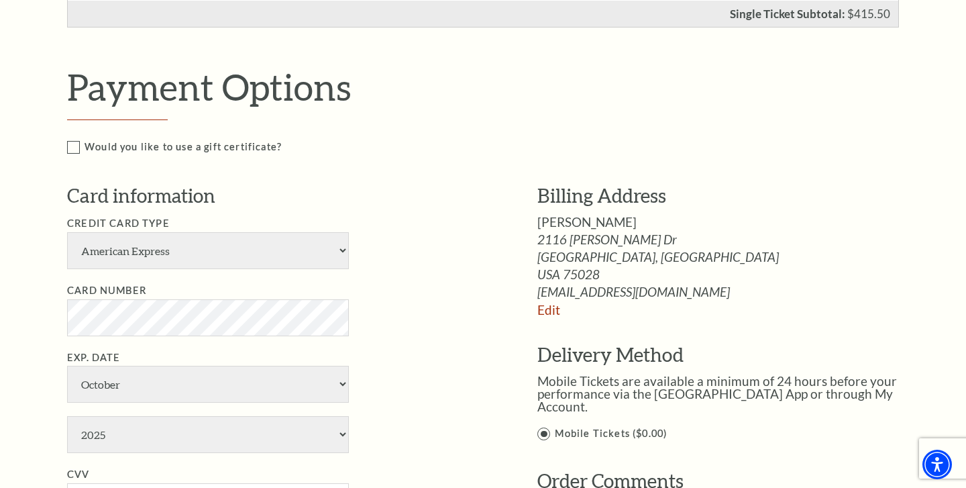
scroll to position [626, 0]
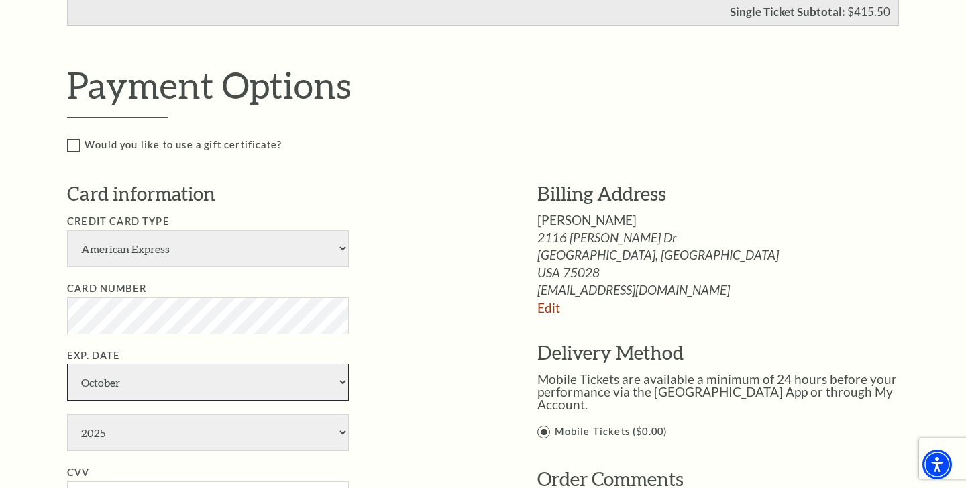
select select "7"
select select "2030"
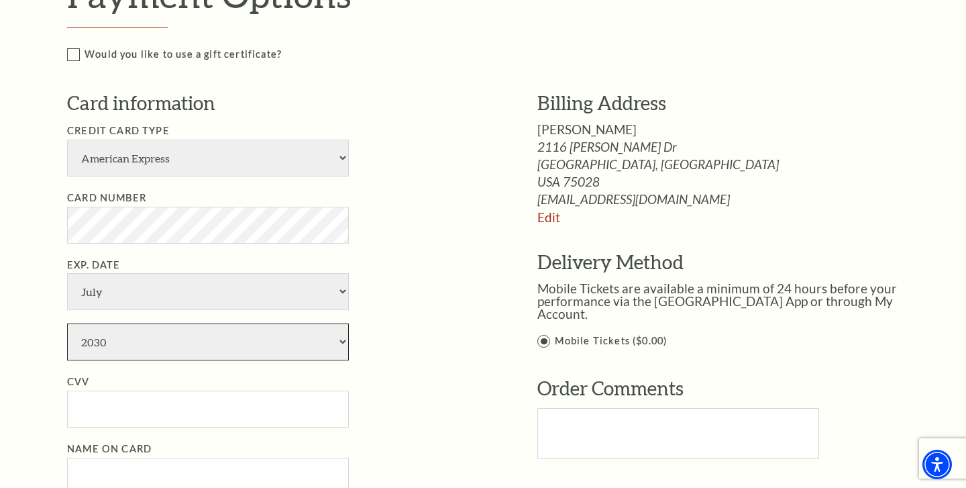
scroll to position [721, 0]
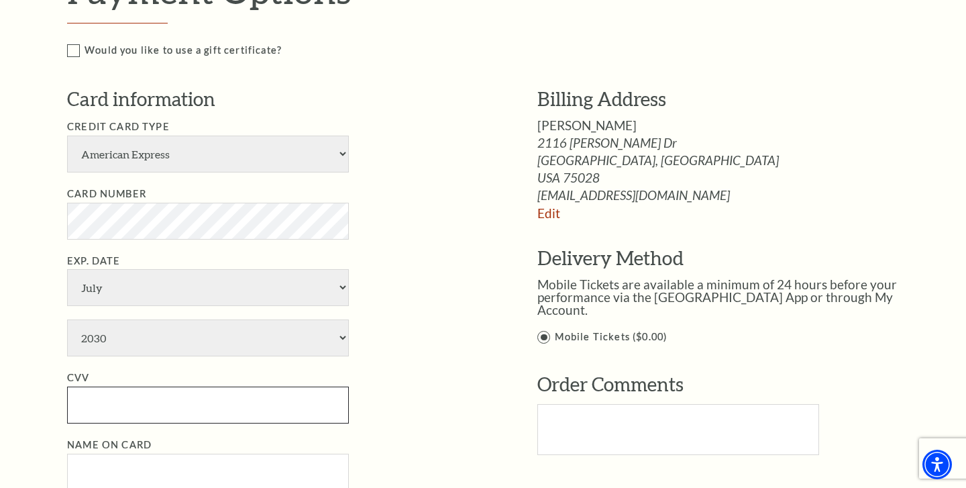
click at [237, 386] on input "CVV" at bounding box center [208, 404] width 282 height 37
type input "2 44"
click at [182, 454] on input "Name on Card" at bounding box center [208, 472] width 282 height 37
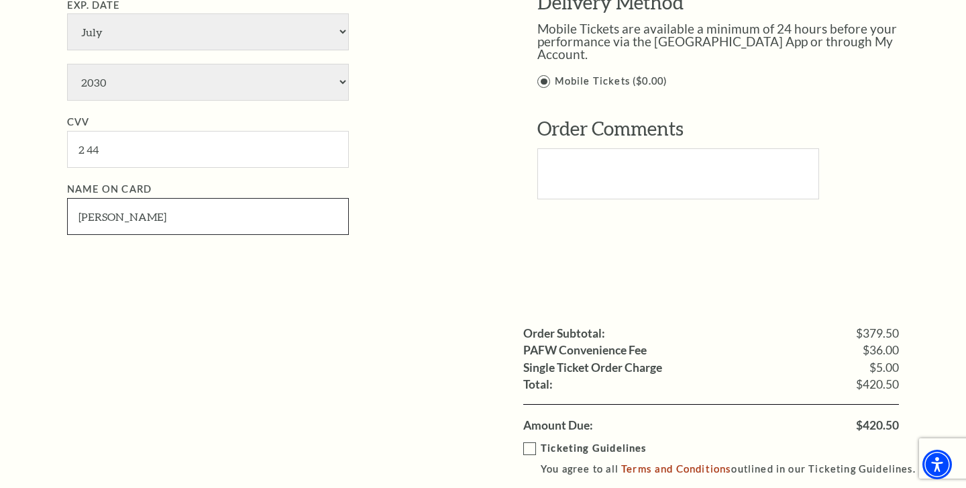
scroll to position [978, 0]
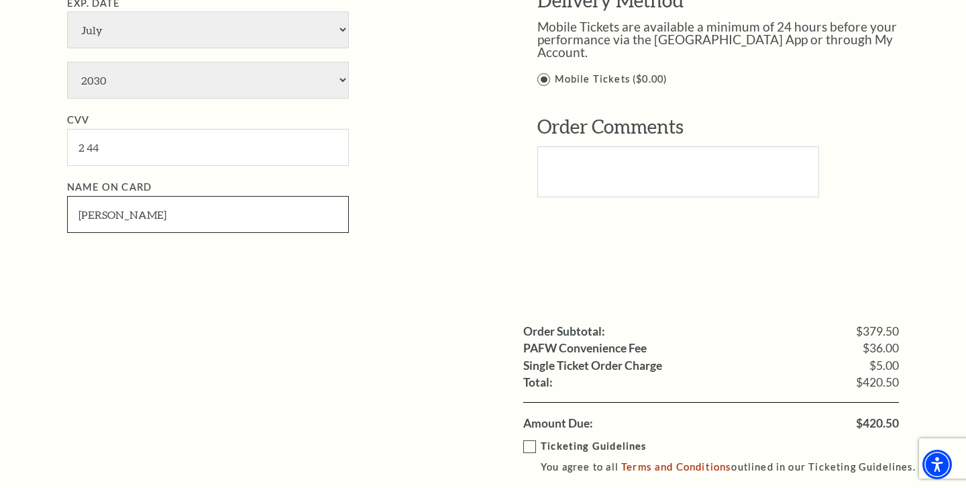
type input "Elizabeth A Wiegers"
click at [529, 438] on label "Ticketing Guidelines You agree to all Terms and Conditions outlined in our Tick…" at bounding box center [725, 456] width 405 height 37
click at [0, 0] on input "Ticketing Guidelines You agree to all Terms and Conditions outlined in our Tick…" at bounding box center [0, 0] width 0 height 0
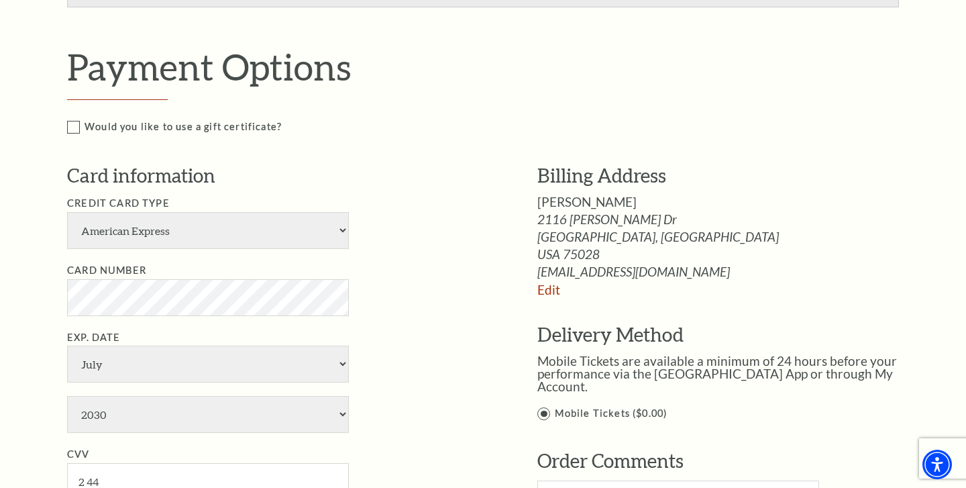
scroll to position [644, 0]
click at [554, 282] on link "Edit" at bounding box center [548, 289] width 23 height 15
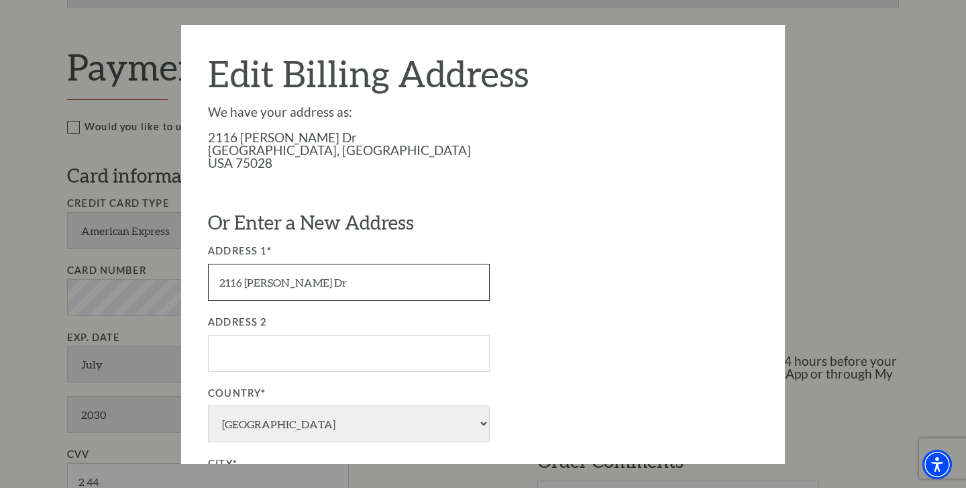
click at [388, 280] on input "2116 Morgan Dr" at bounding box center [349, 281] width 282 height 37
type input "1409 Simmons"
type input "Processing..."
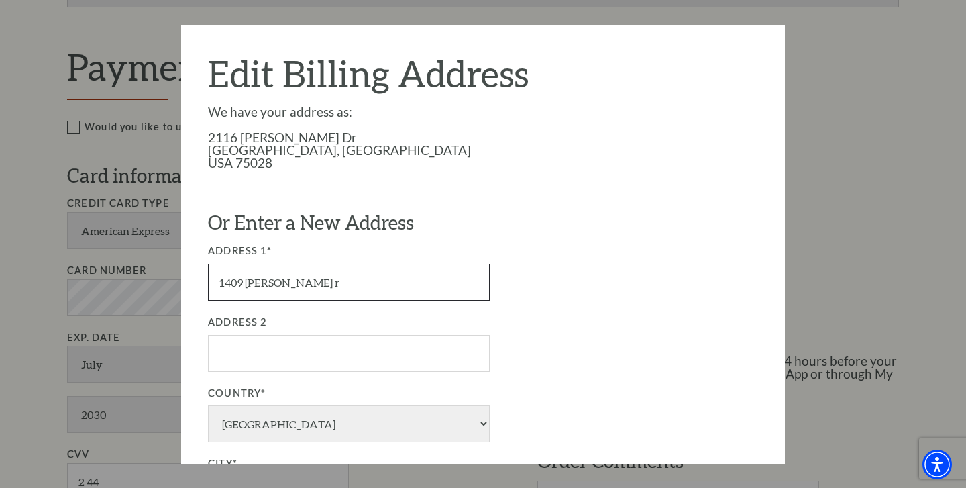
type input "1409 Simmons rd"
type input "Update Address"
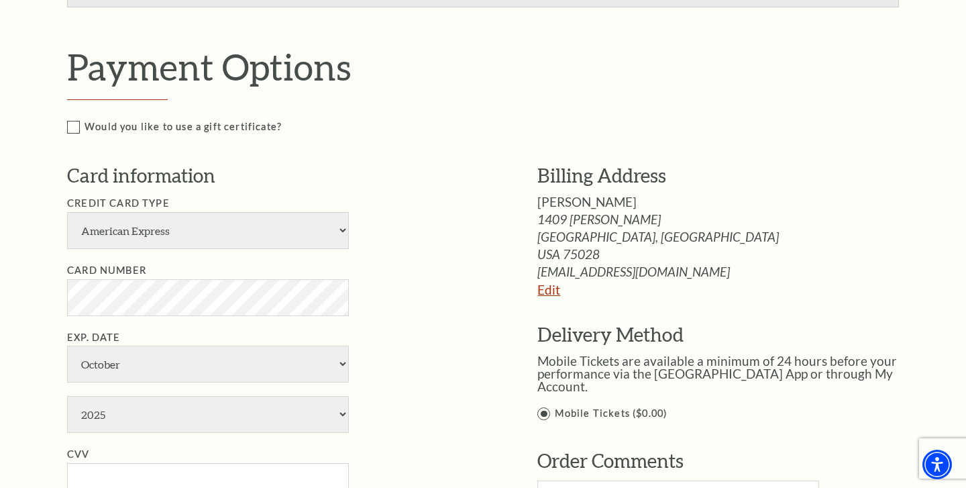
click at [541, 291] on link "Edit" at bounding box center [548, 289] width 23 height 15
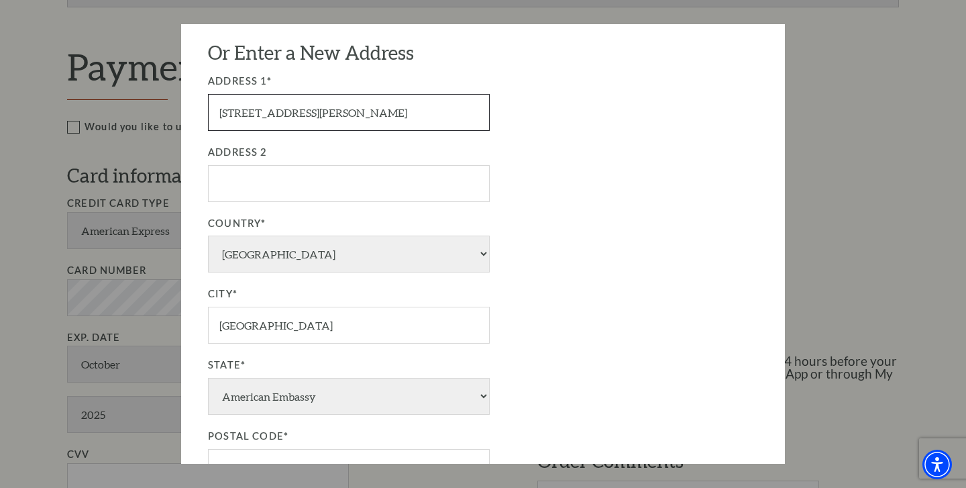
scroll to position [176, 0]
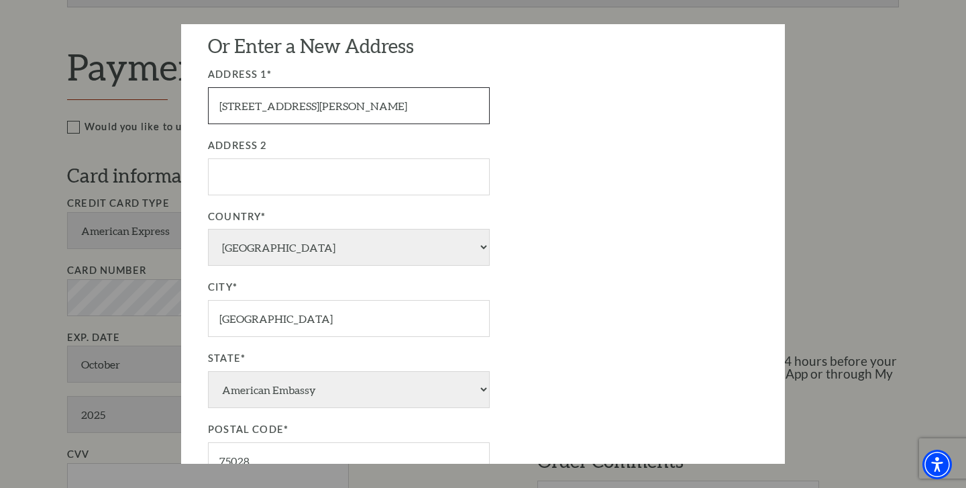
type input "[STREET_ADDRESS][PERSON_NAME]"
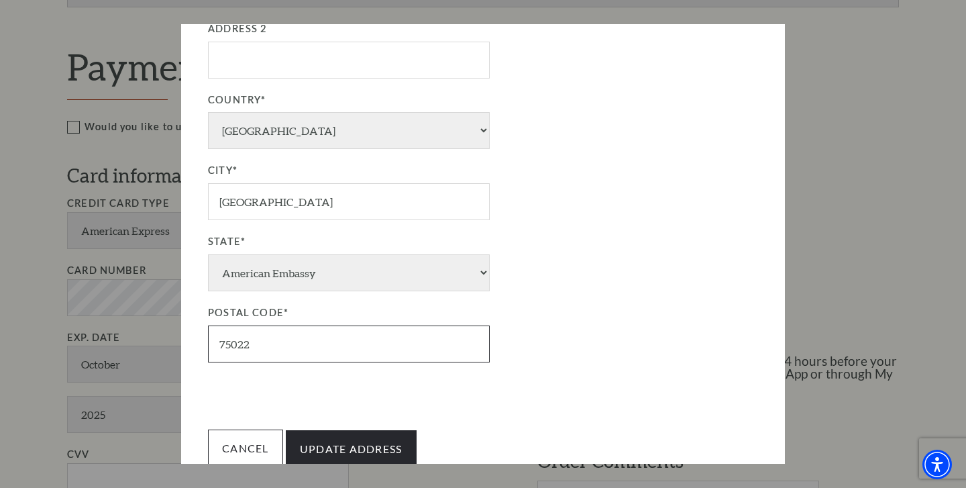
scroll to position [292, 0]
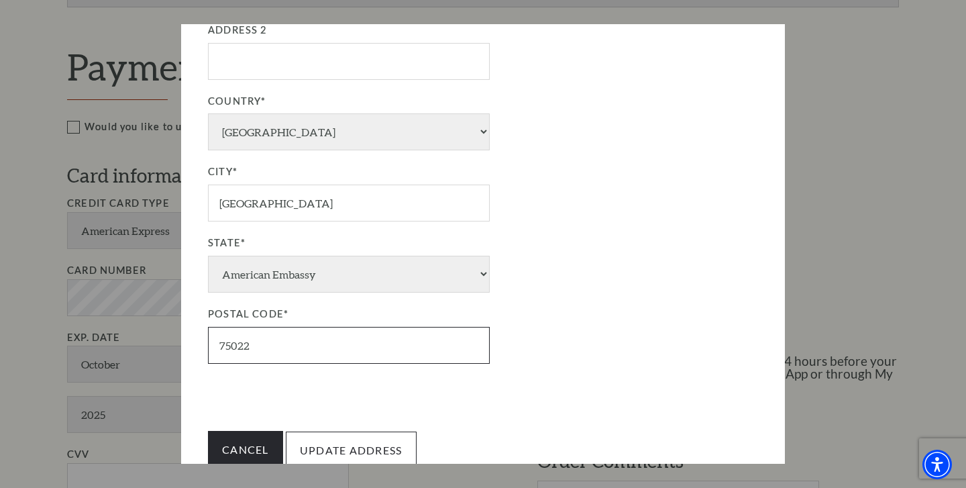
type input "75022"
click at [306, 431] on input "Update Address" at bounding box center [351, 450] width 131 height 38
type input "Update Address"
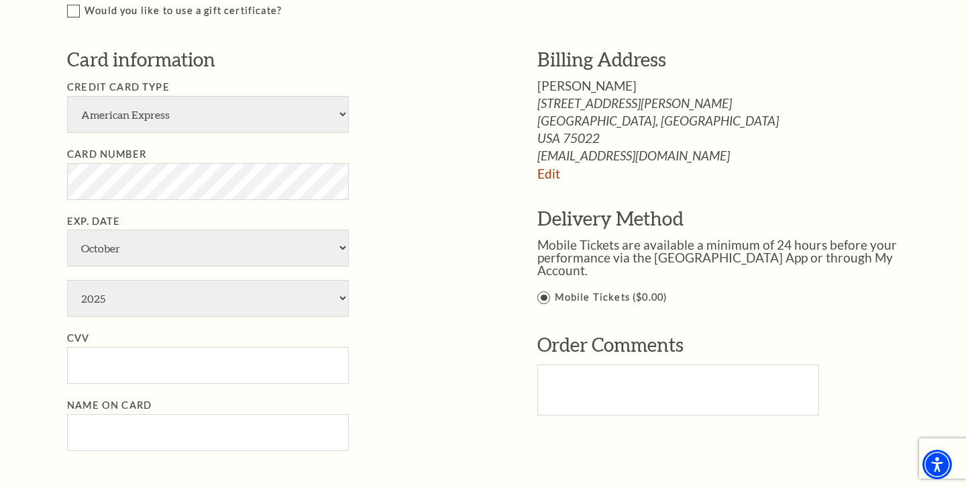
scroll to position [763, 0]
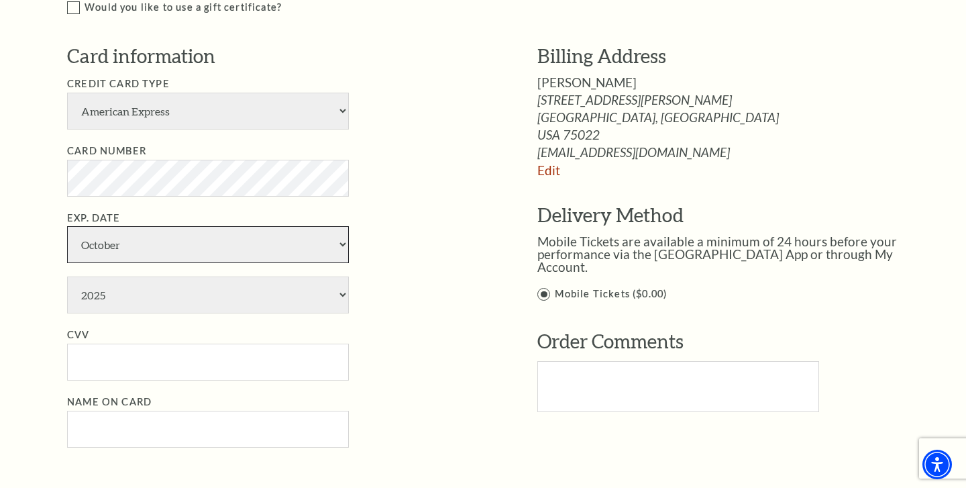
select select "7"
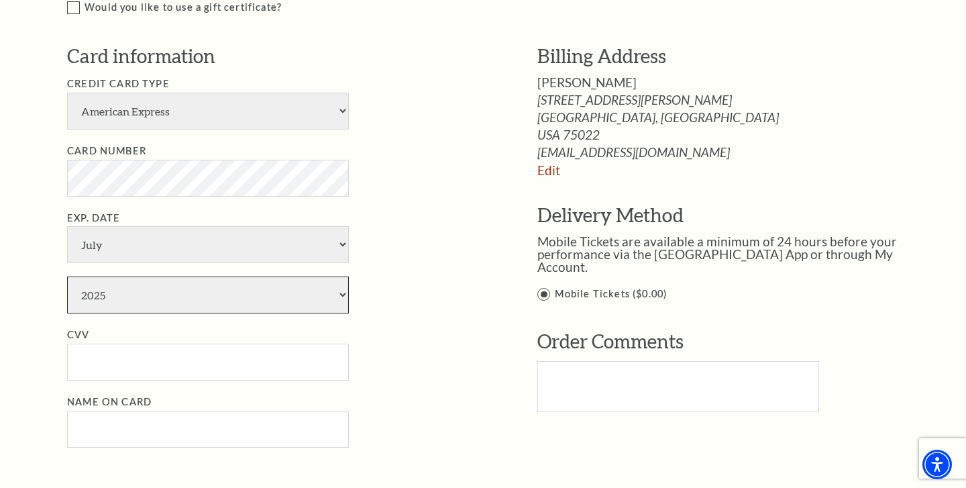
select select "2030"
click at [272, 343] on input "CVV" at bounding box center [208, 361] width 282 height 37
type input "244"
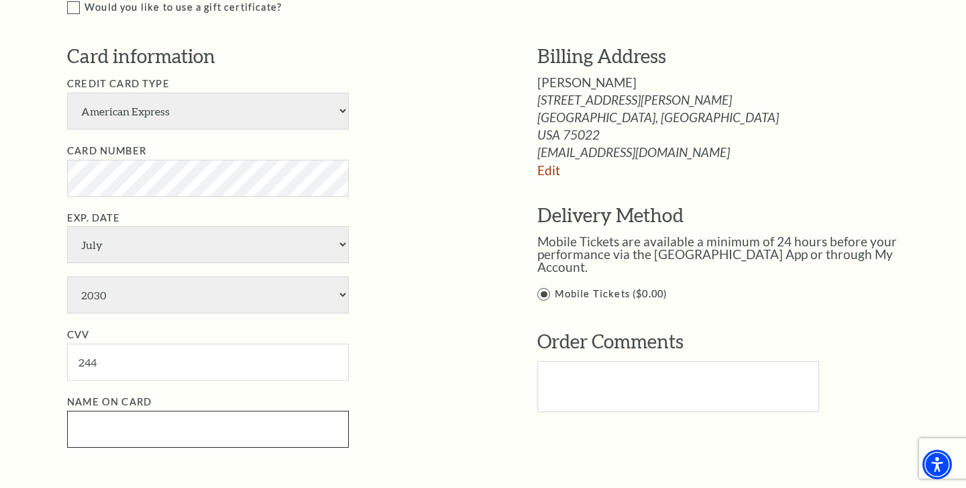
click at [250, 411] on input "Name on Card" at bounding box center [208, 429] width 282 height 37
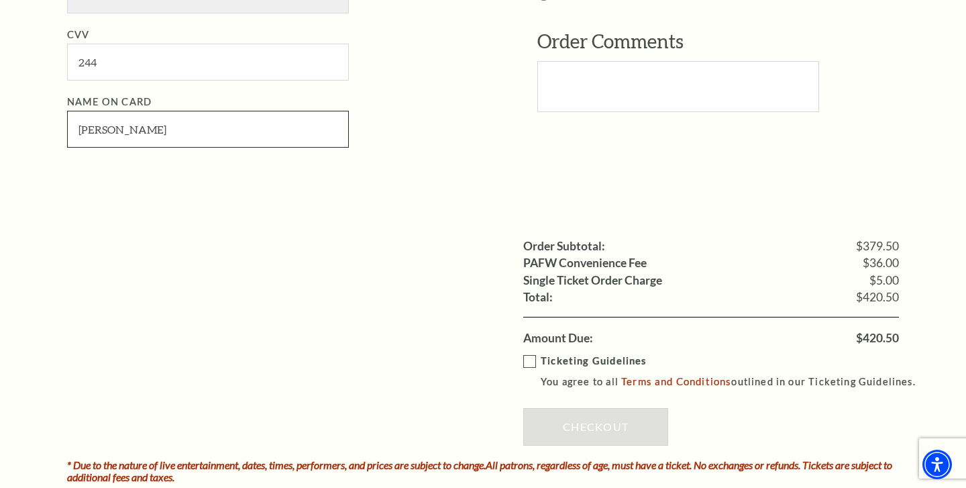
scroll to position [1068, 0]
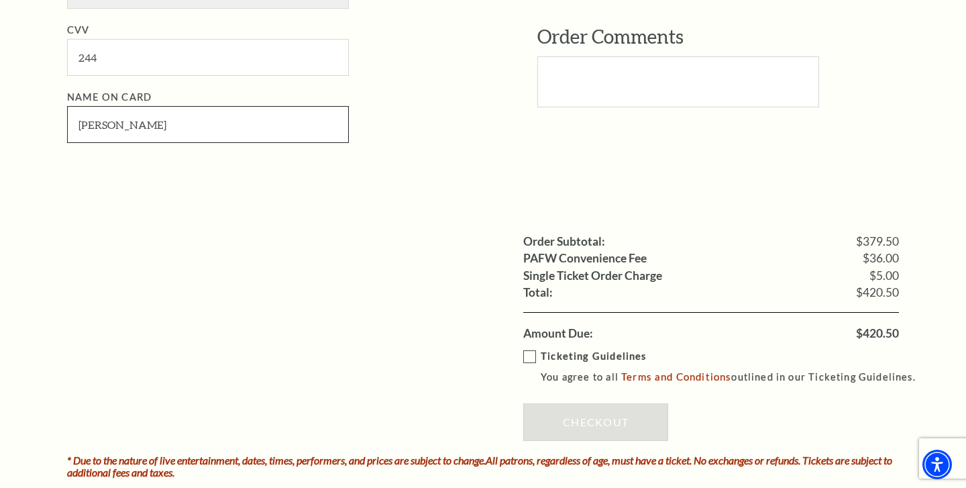
type input "[PERSON_NAME]"
click at [527, 348] on label "Ticketing Guidelines You agree to all Terms and Conditions outlined in our Tick…" at bounding box center [725, 366] width 405 height 37
click at [0, 0] on input "Ticketing Guidelines You agree to all Terms and Conditions outlined in our Tick…" at bounding box center [0, 0] width 0 height 0
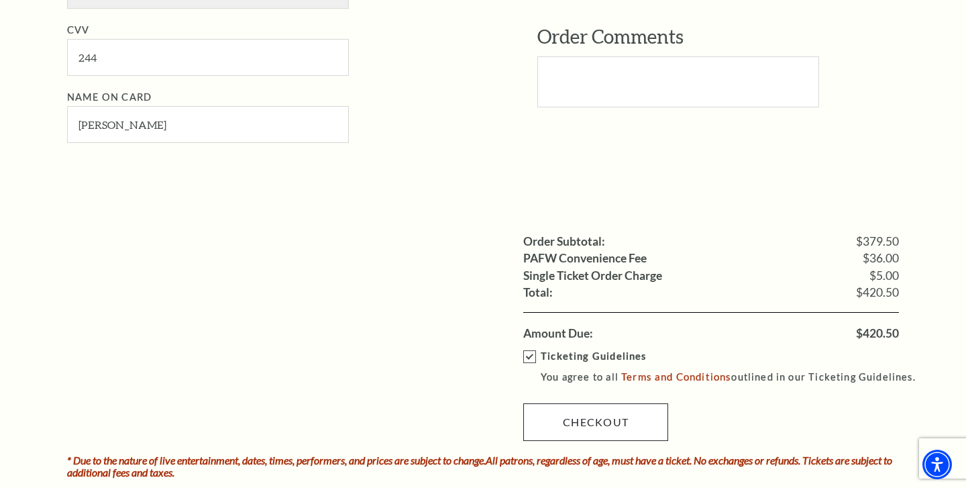
click at [580, 403] on link "Checkout" at bounding box center [595, 422] width 145 height 38
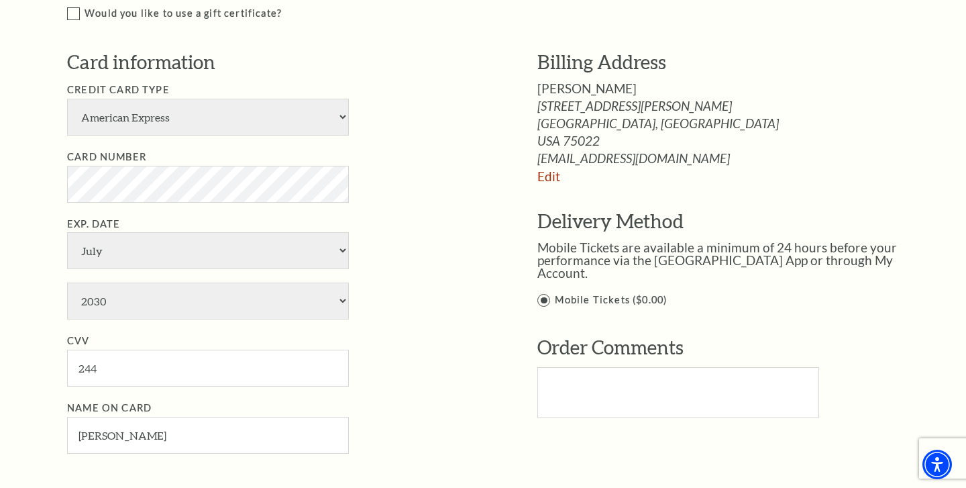
scroll to position [751, 0]
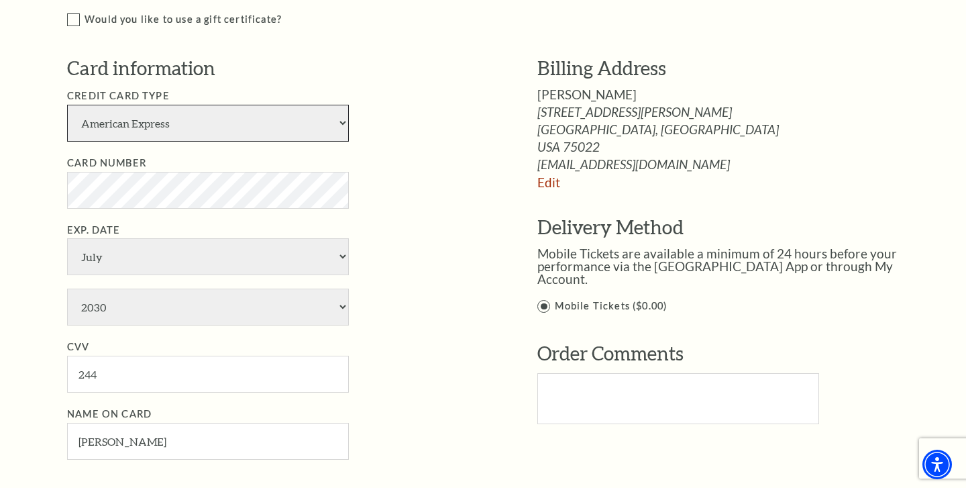
select select "24"
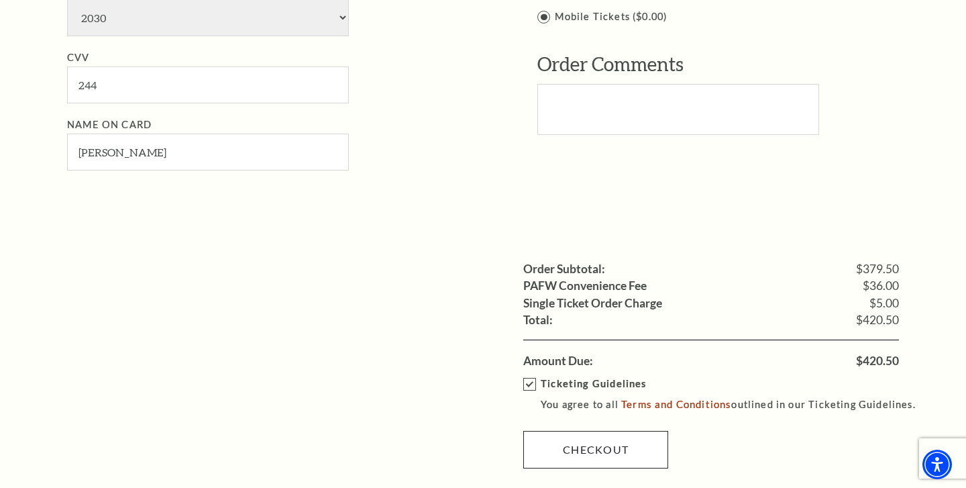
scroll to position [1041, 0]
click at [609, 430] on link "Checkout" at bounding box center [595, 449] width 145 height 38
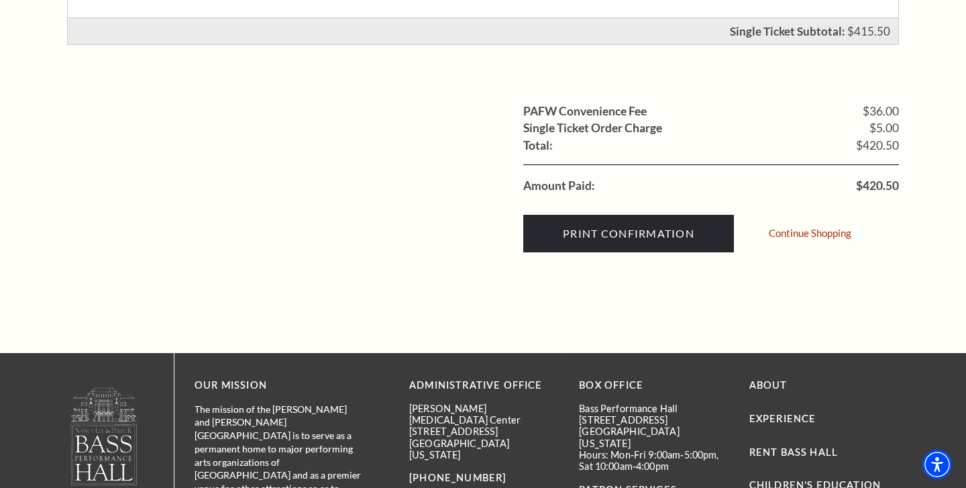
scroll to position [521, 0]
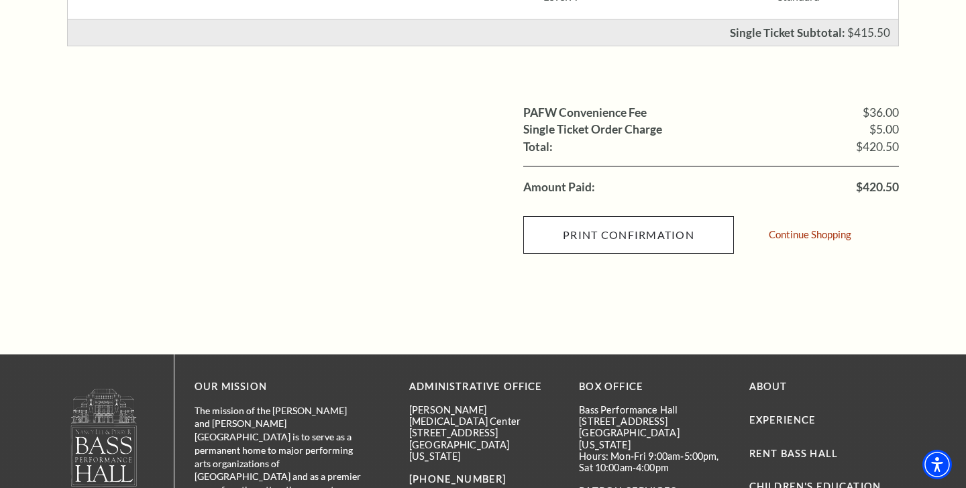
click at [631, 232] on input "Print Confirmation" at bounding box center [628, 235] width 211 height 38
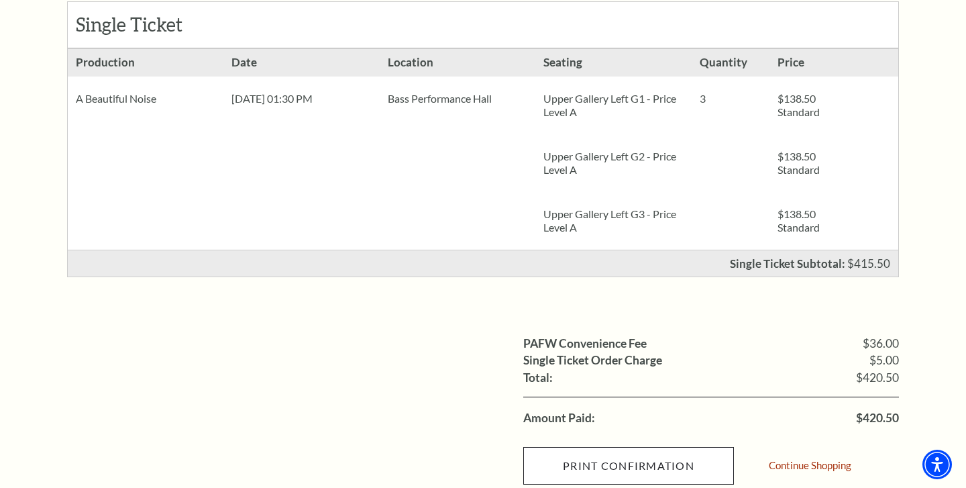
scroll to position [290, 0]
